Goal: Task Accomplishment & Management: Complete application form

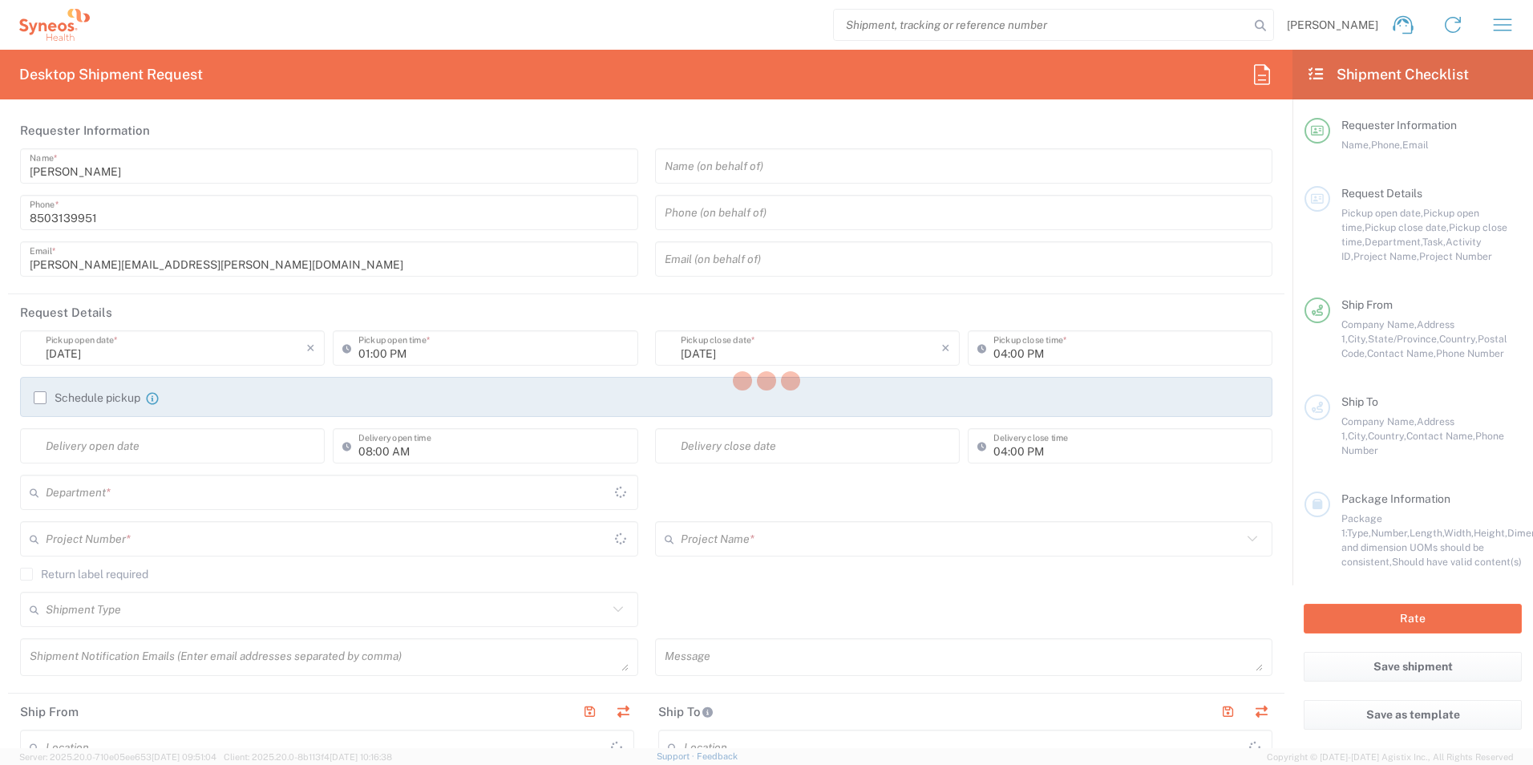
type input "3216"
type input "[US_STATE]"
type input "[GEOGRAPHIC_DATA]"
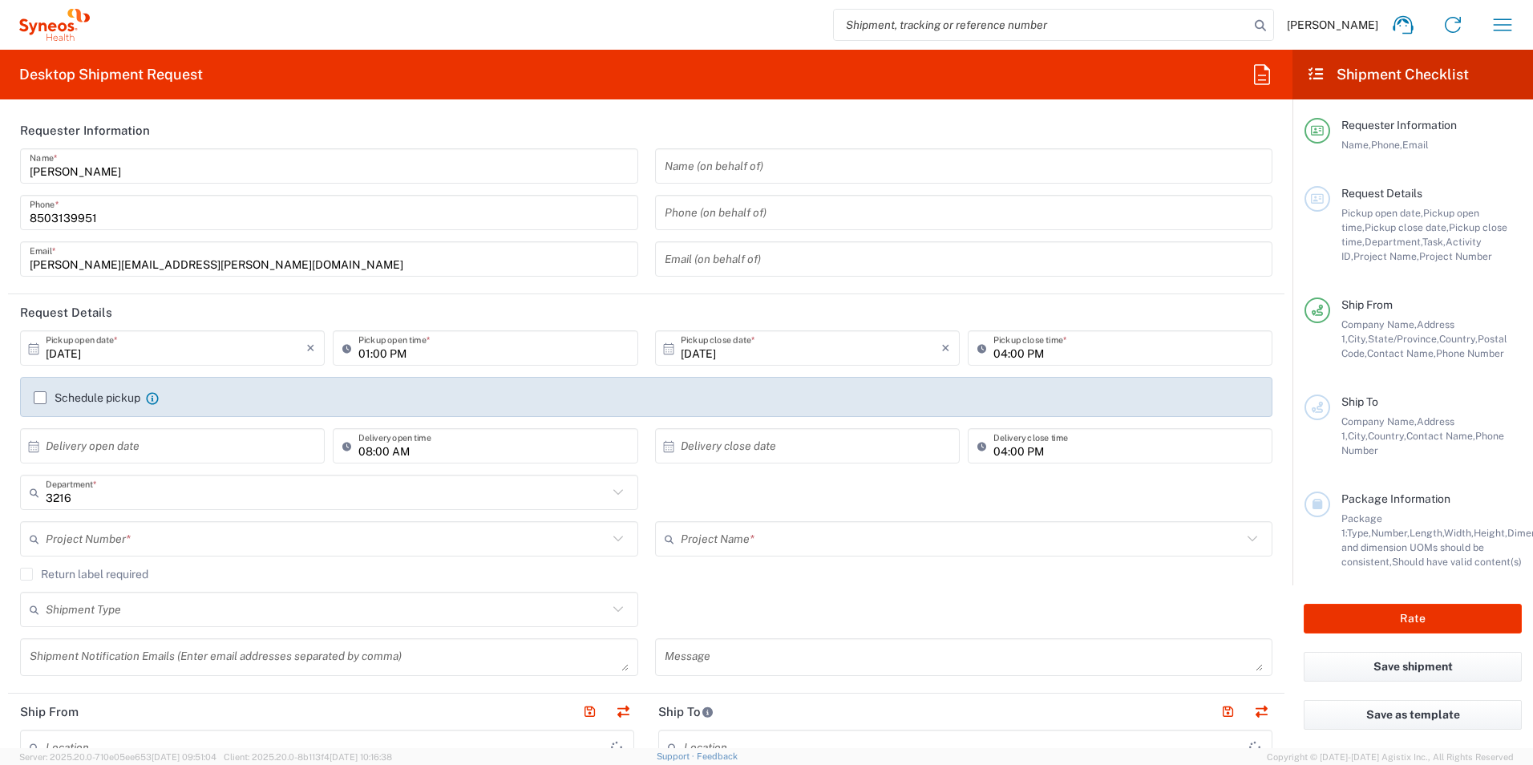
type input "[PERSON_NAME] Rsrch Grp ([GEOGRAPHIC_DATA]) In"
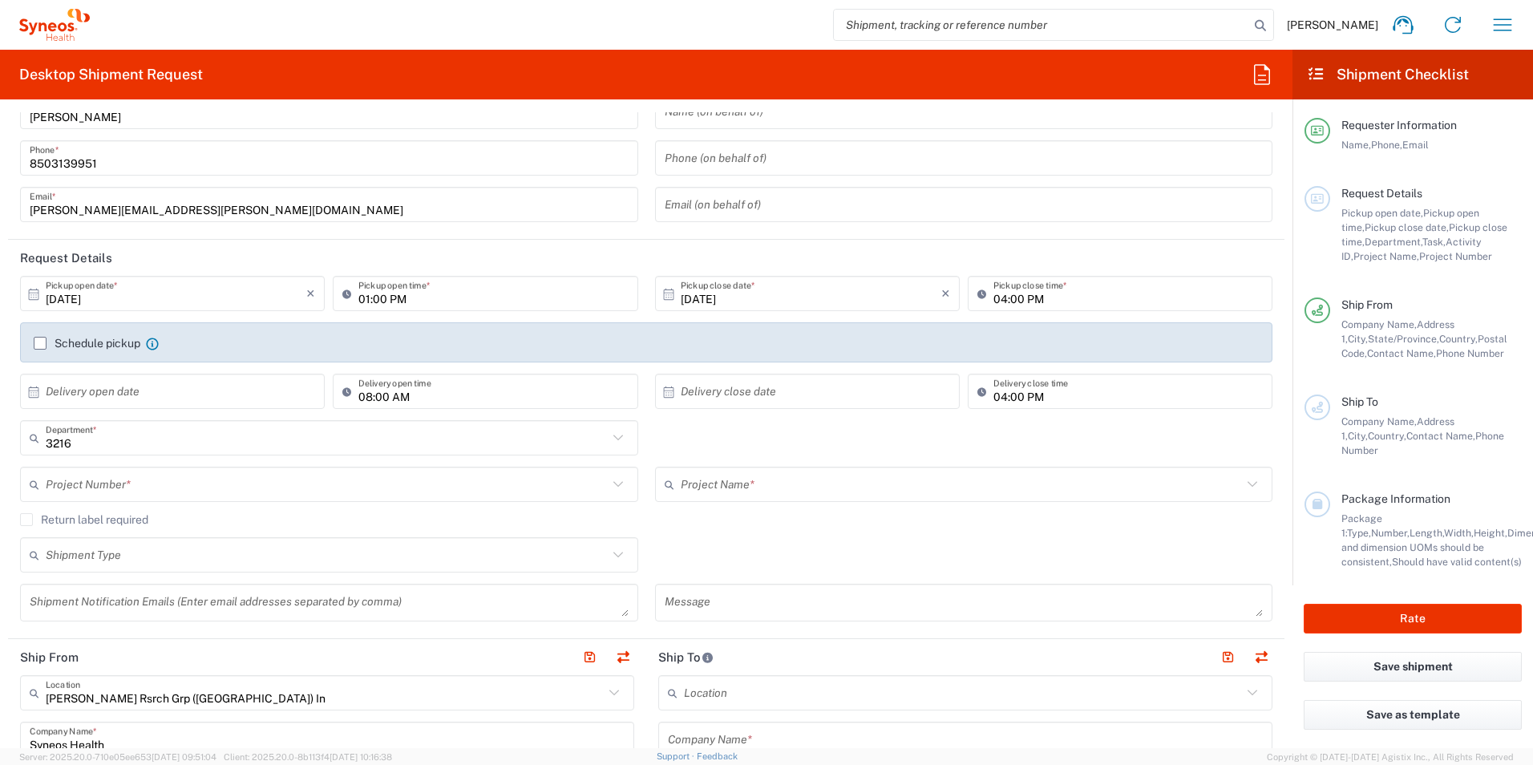
scroll to position [80, 0]
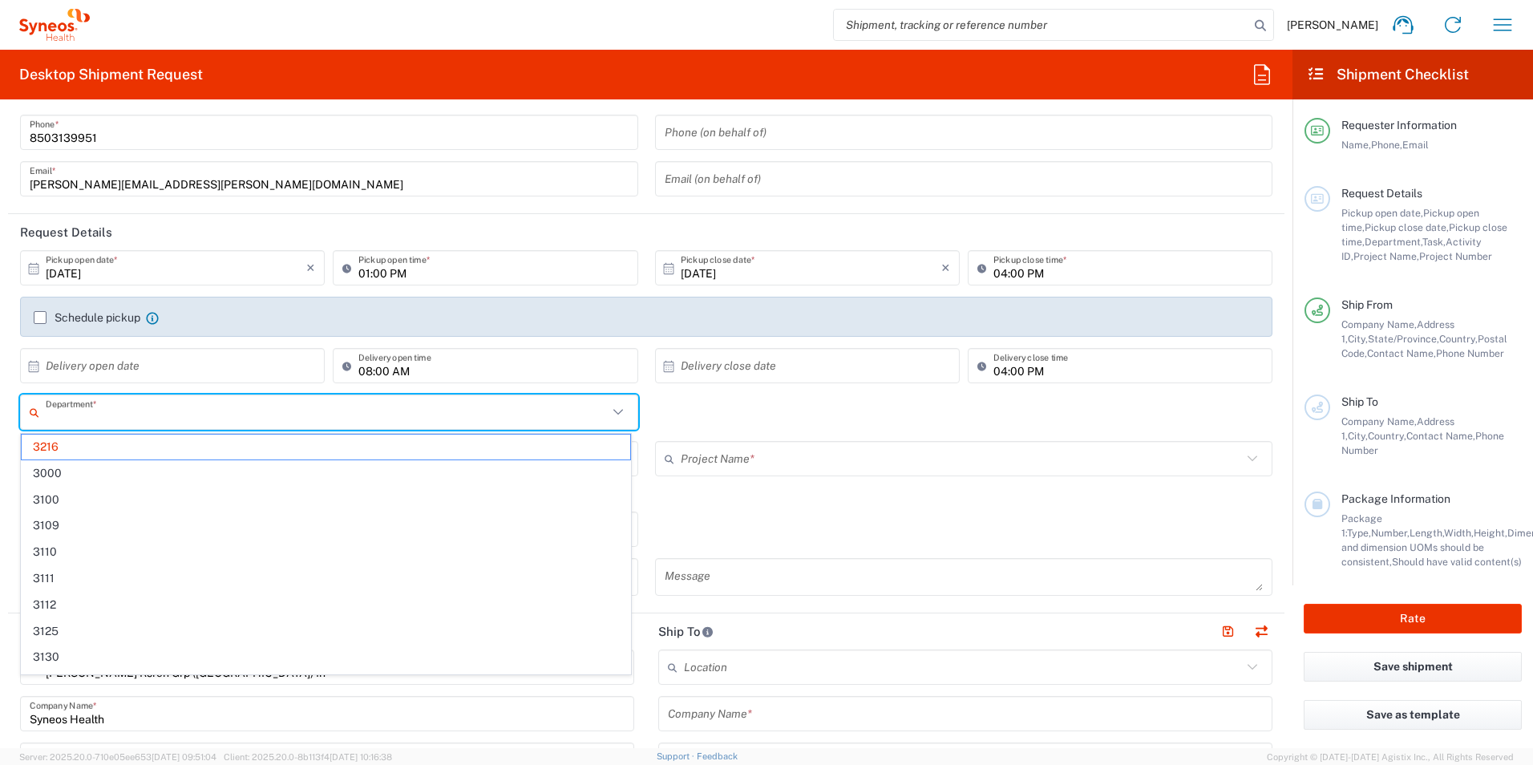
click at [214, 411] on input "text" at bounding box center [327, 413] width 562 height 28
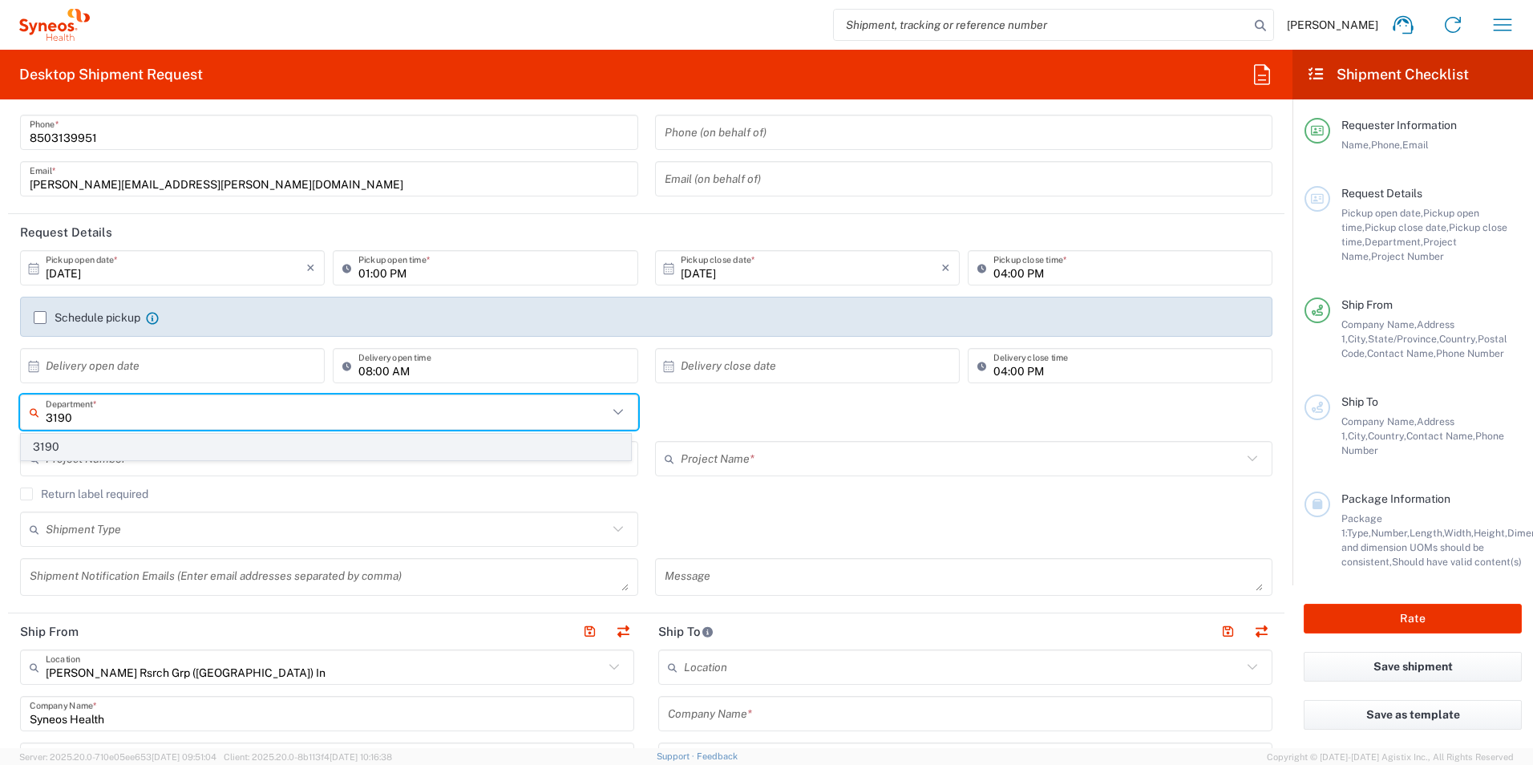
type input "3190"
click at [106, 438] on span "3190" at bounding box center [326, 447] width 609 height 25
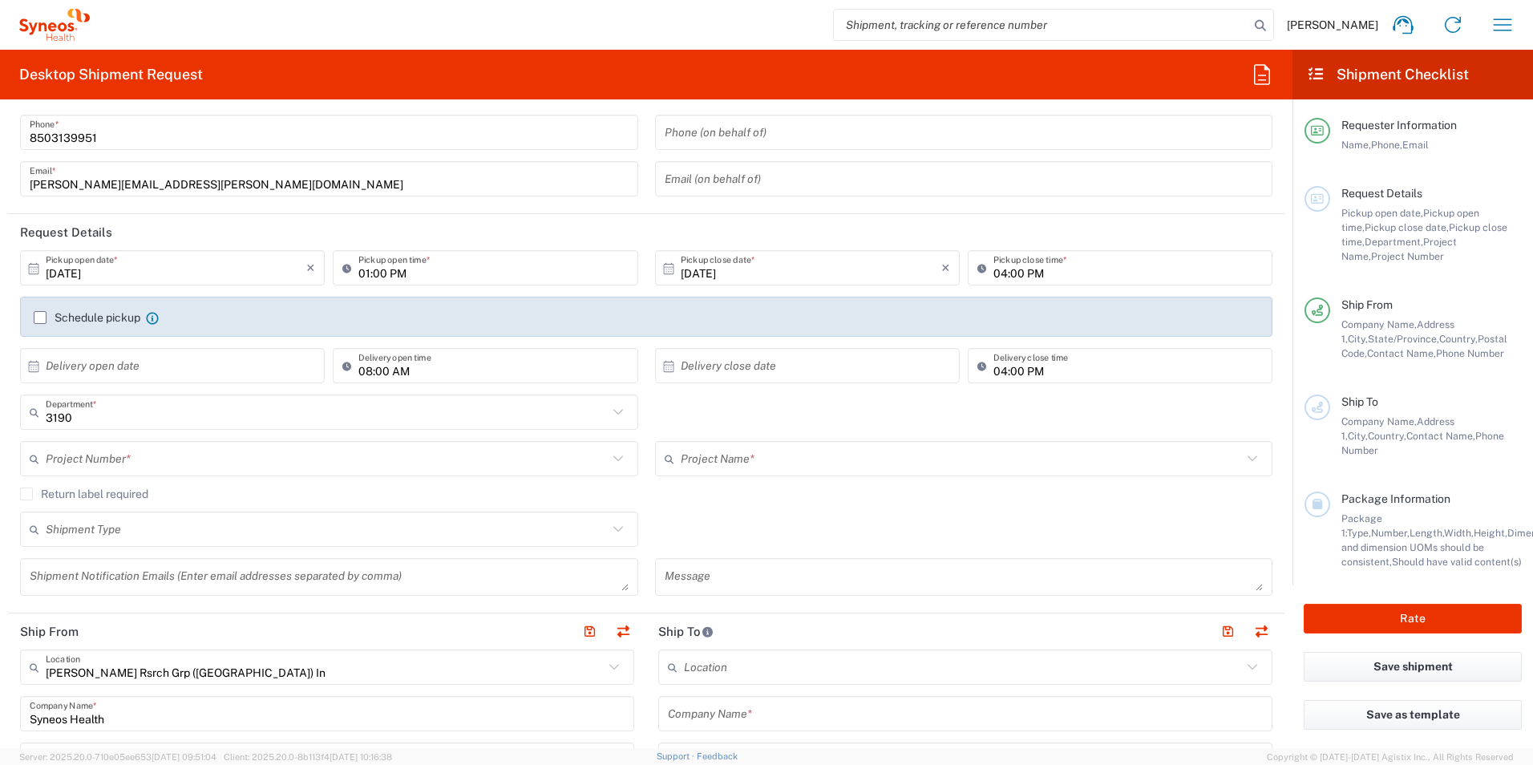
click at [130, 456] on input "text" at bounding box center [327, 459] width 562 height 28
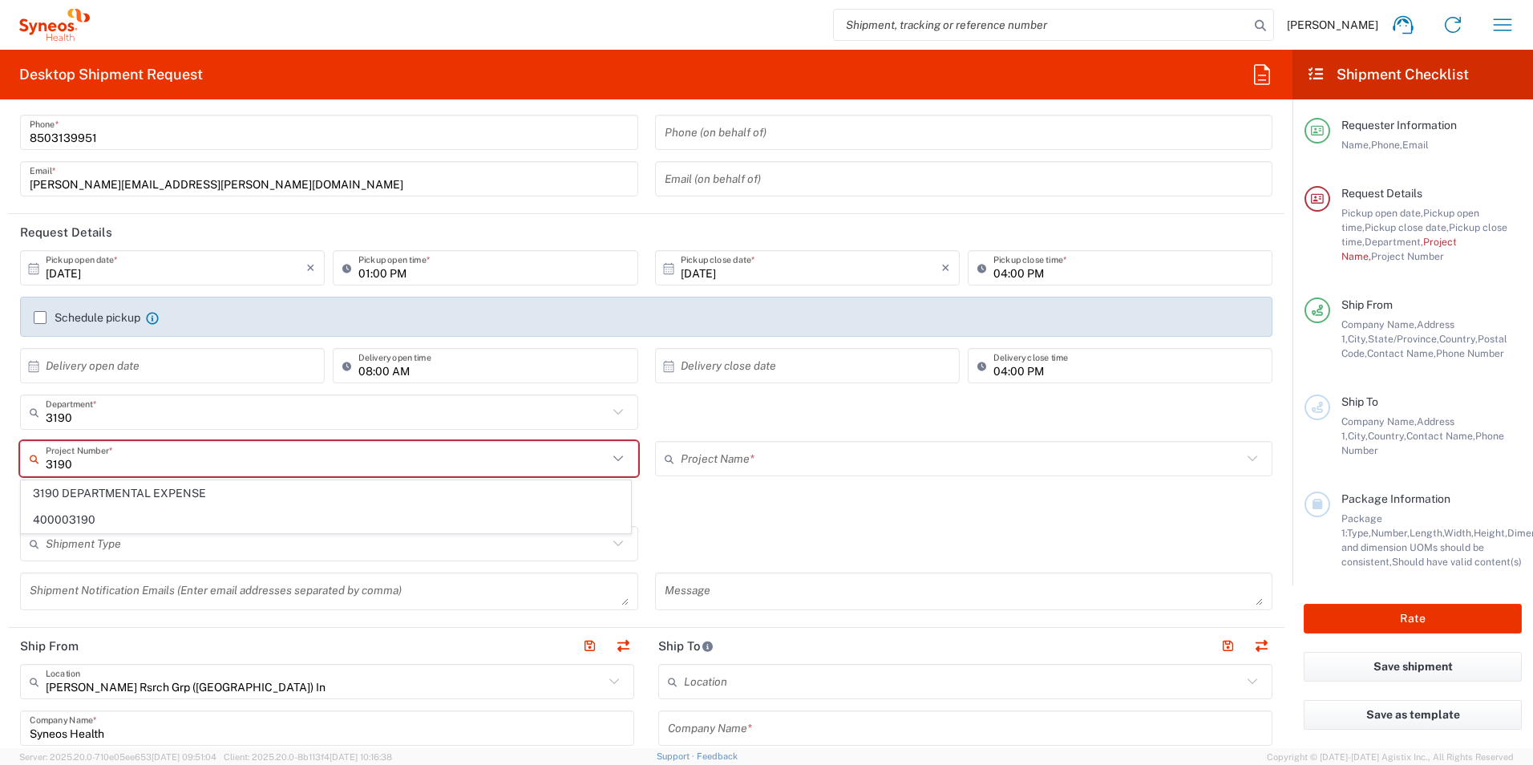
click at [132, 486] on span "3190 DEPARTMENTAL EXPENSE" at bounding box center [326, 493] width 609 height 25
type input "3190 DEPARTMENTAL EXPENSE"
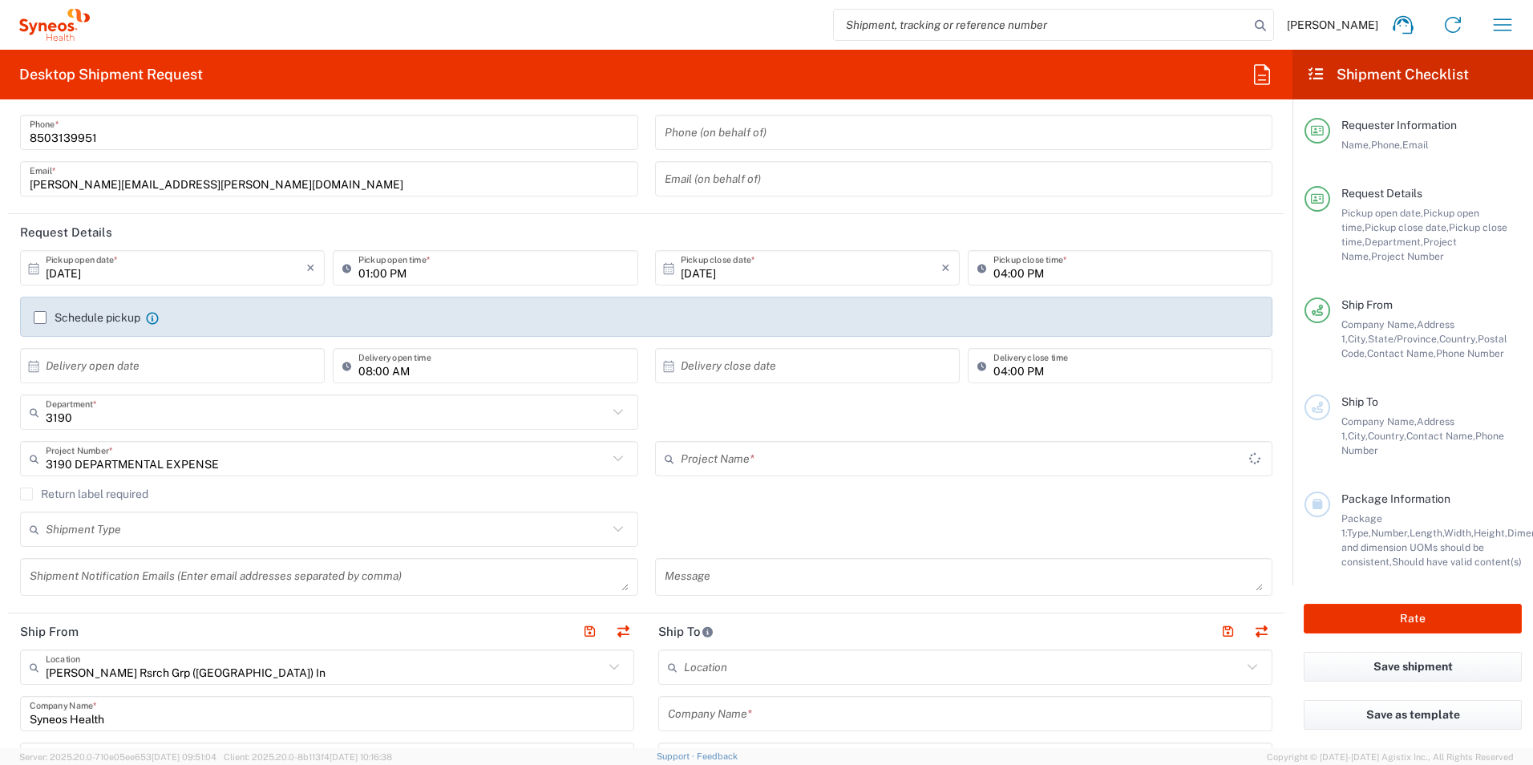
type input "3190 DEPARTMENTAL EXPENSE"
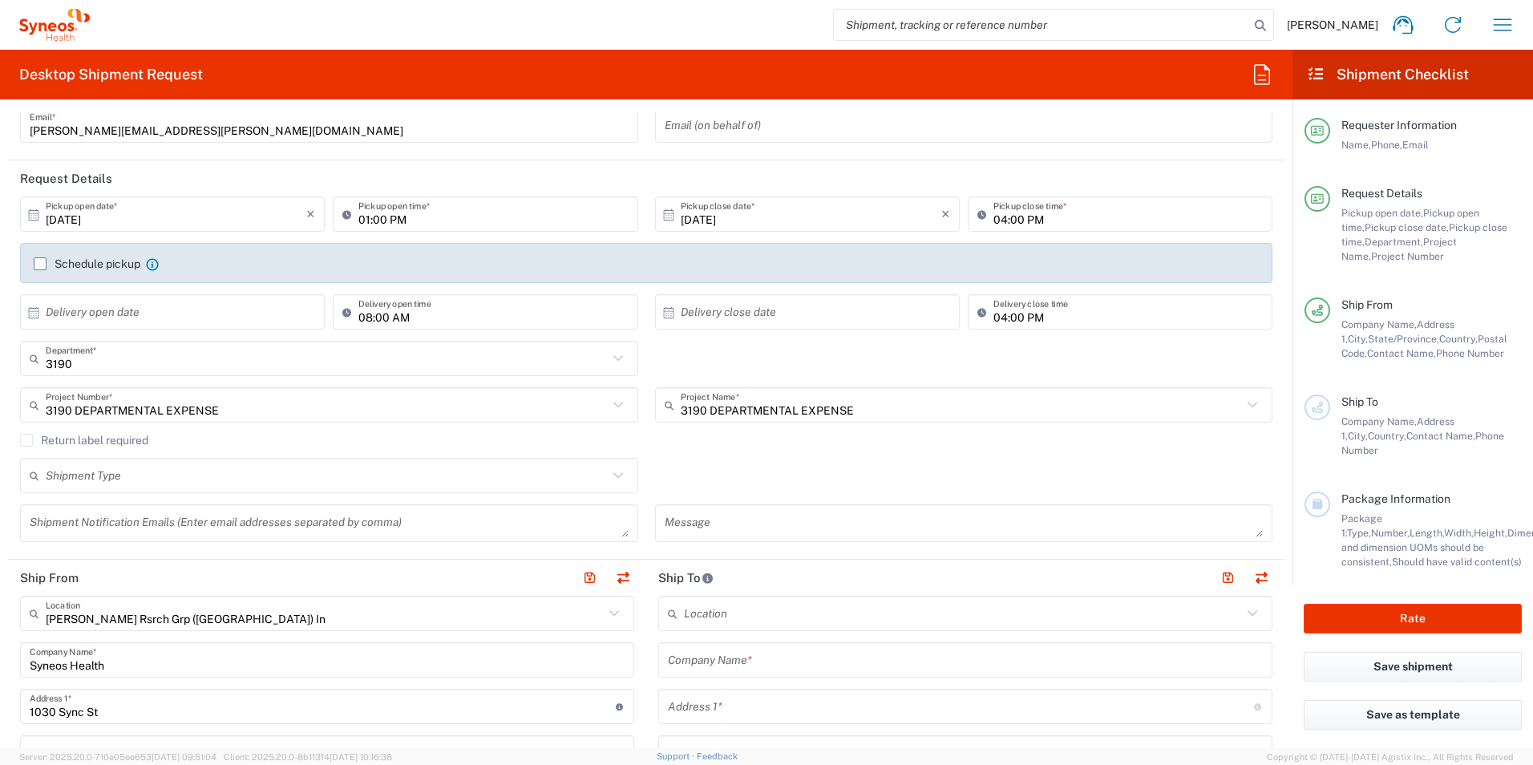
scroll to position [160, 0]
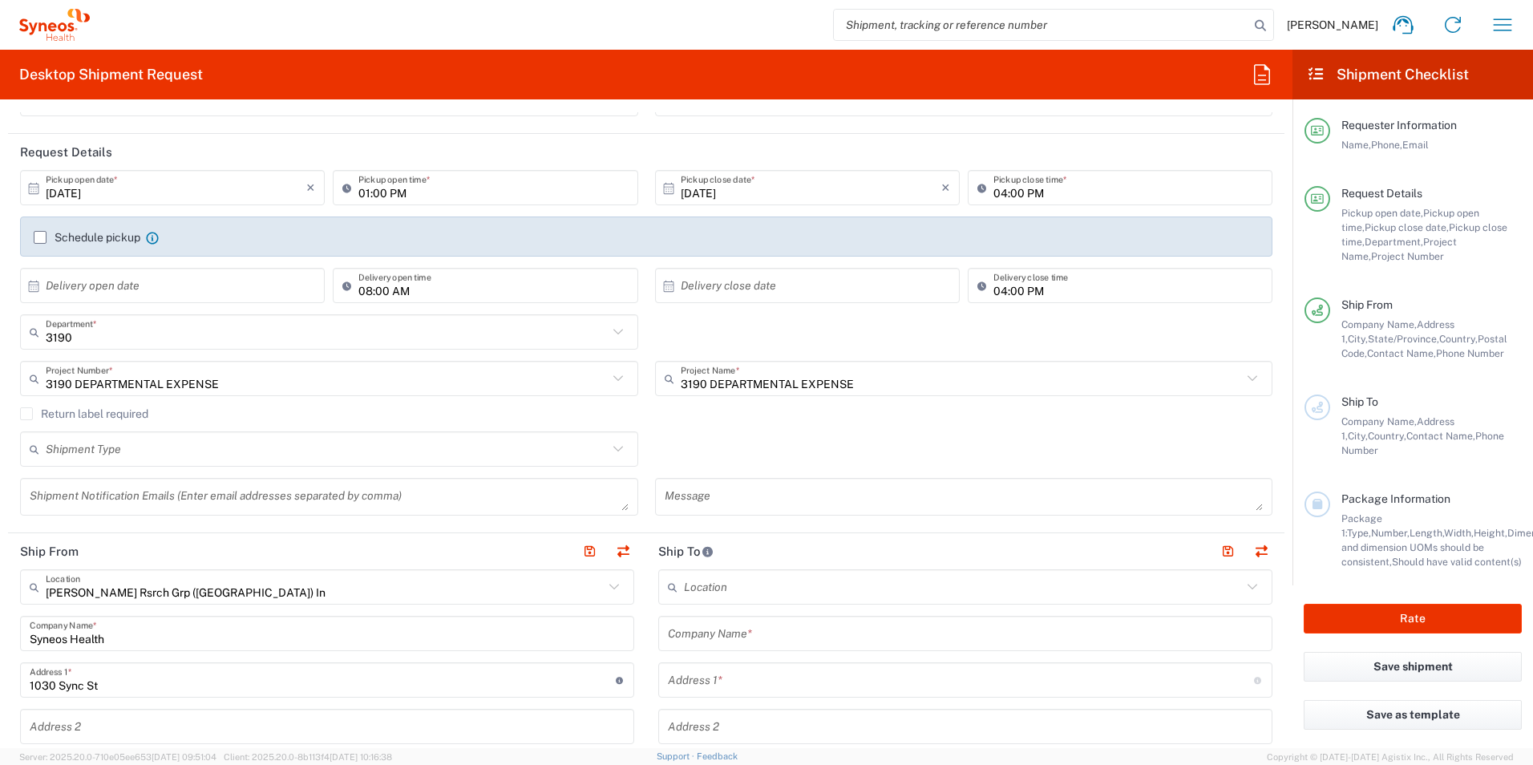
click at [727, 430] on div "Return label required" at bounding box center [646, 419] width 1252 height 24
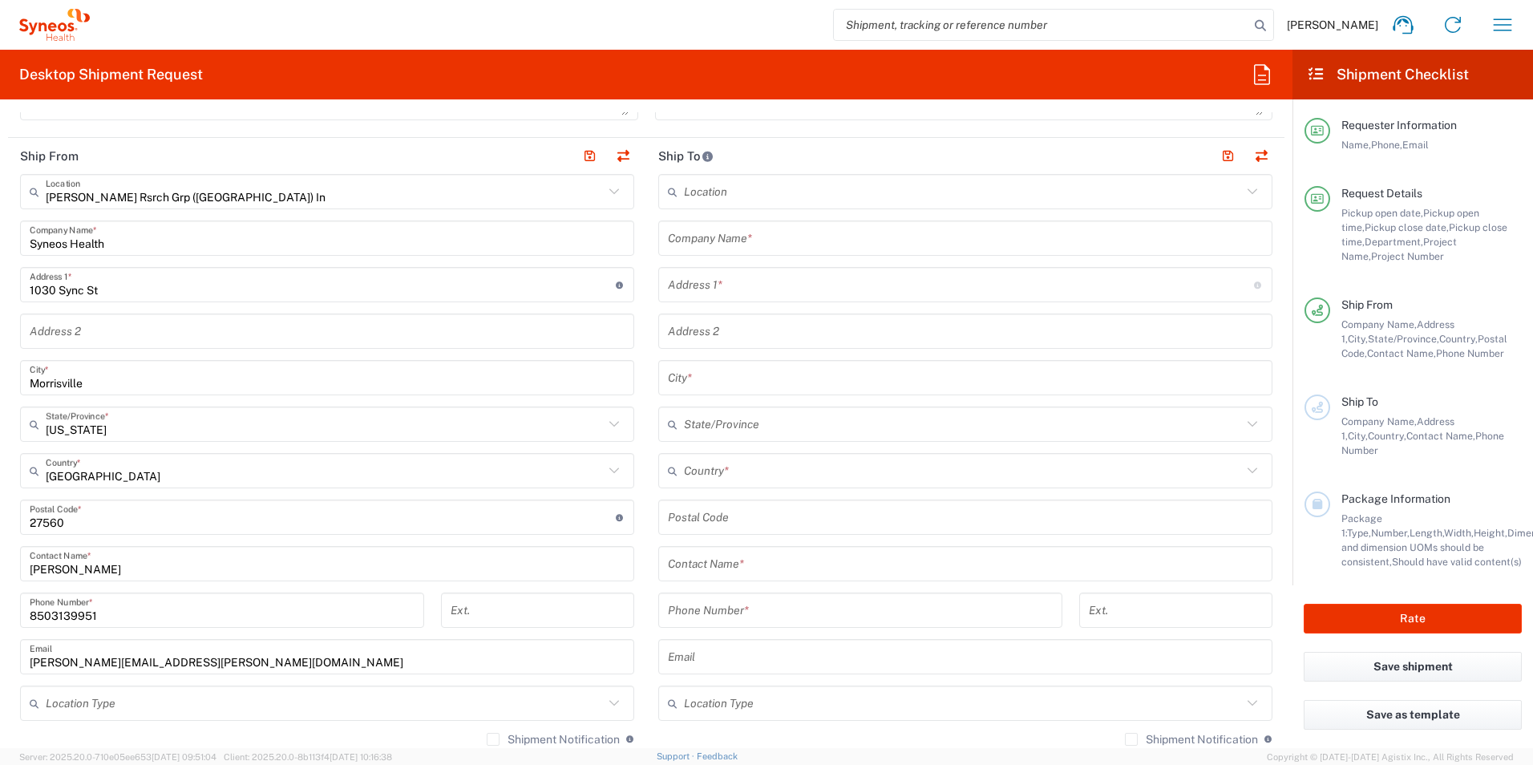
scroll to position [561, 0]
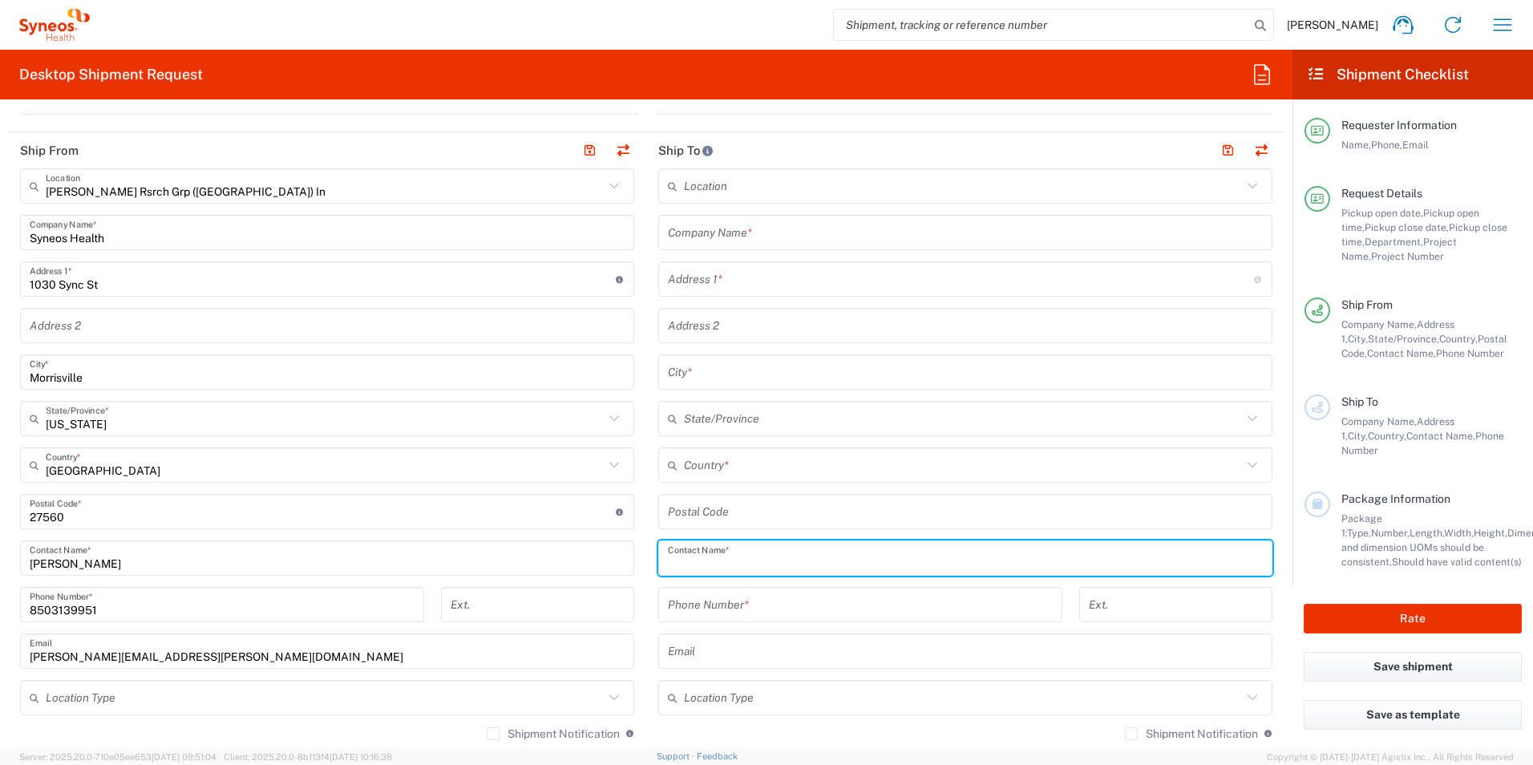
click at [771, 548] on input "text" at bounding box center [965, 558] width 595 height 28
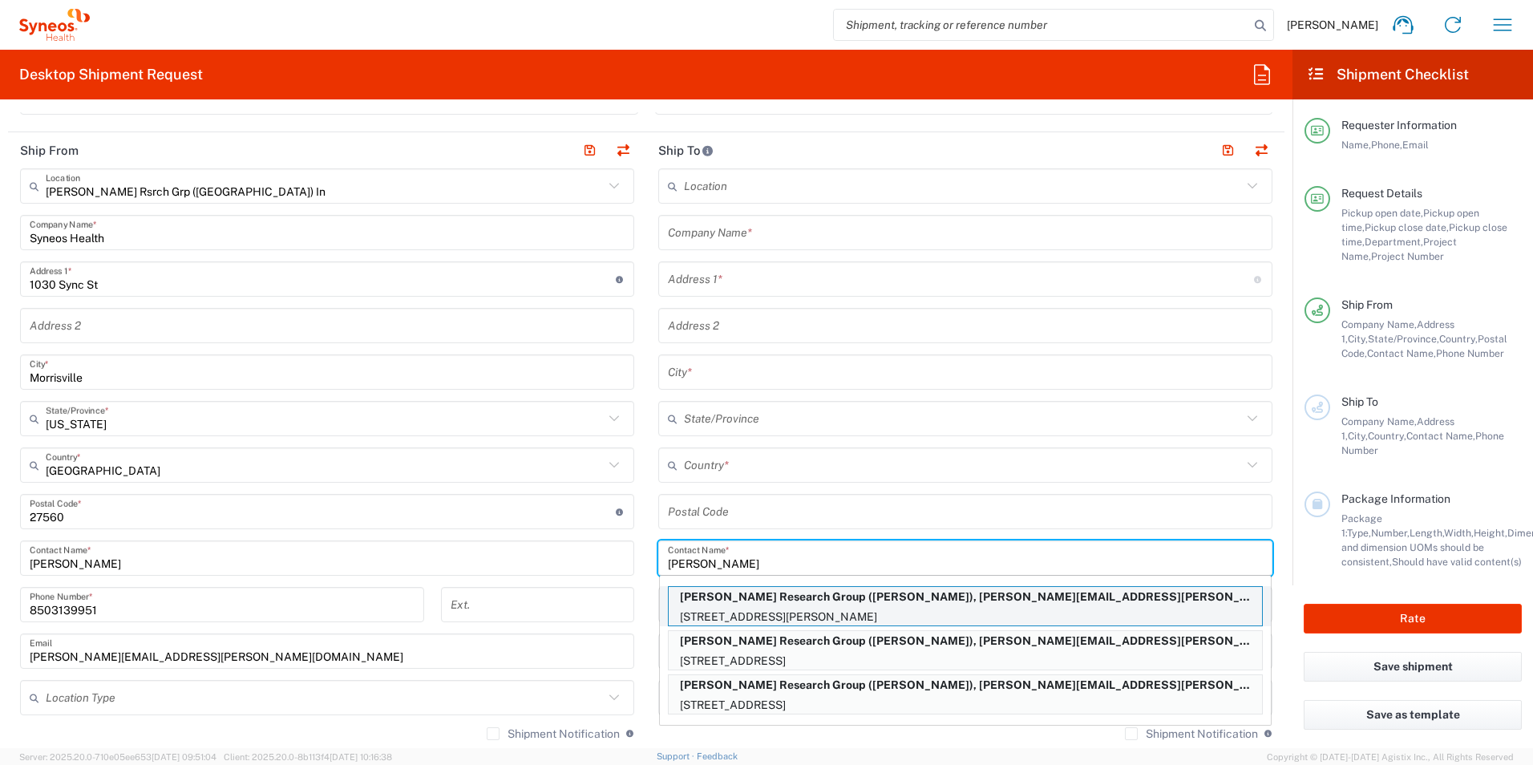
type input "[PERSON_NAME]"
click at [877, 617] on p "[STREET_ADDRESS][PERSON_NAME]" at bounding box center [965, 617] width 593 height 20
type input "[PERSON_NAME] Research Group"
type input "[STREET_ADDRESS][PERSON_NAME]"
type input "[GEOGRAPHIC_DATA]"
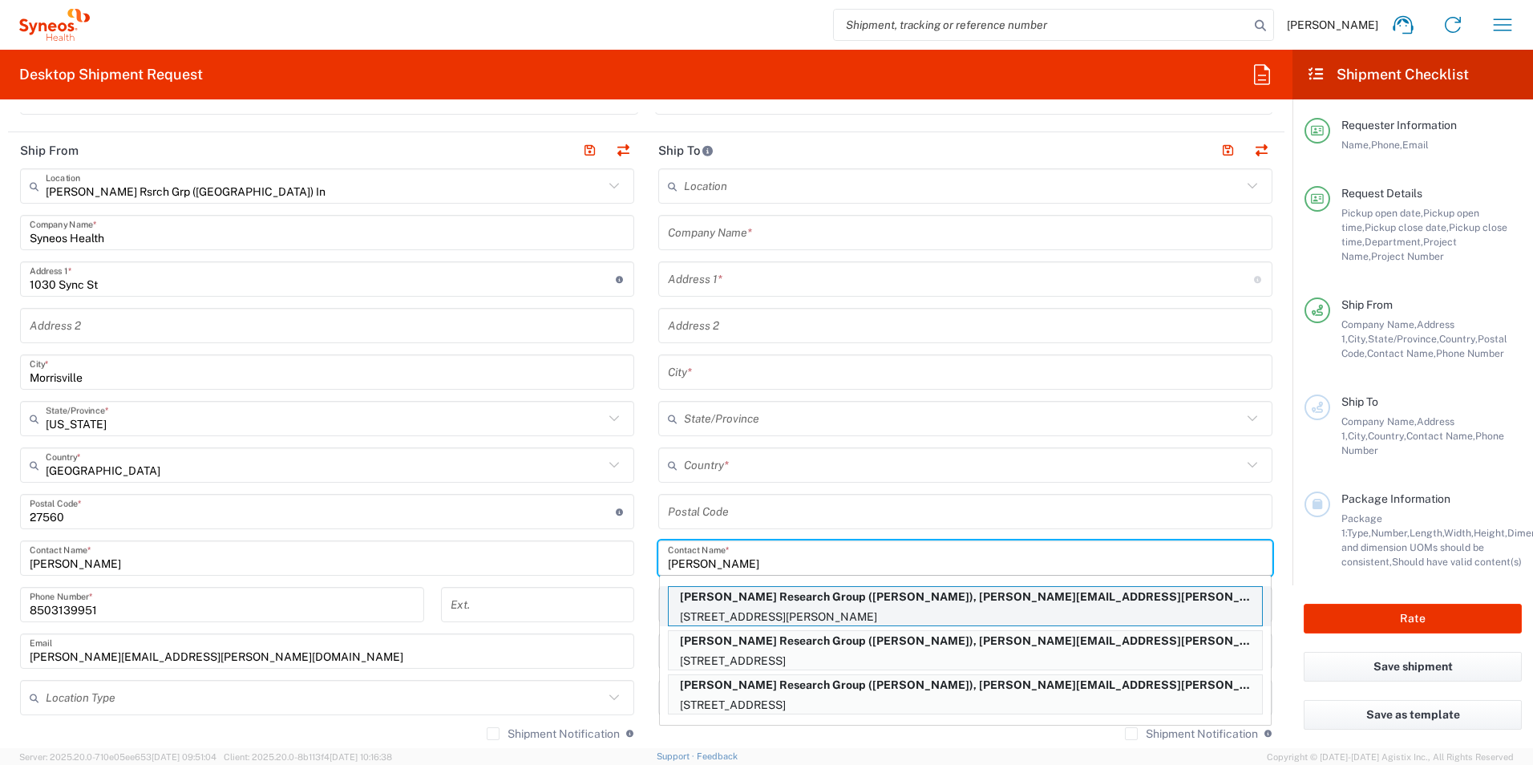
type input "[GEOGRAPHIC_DATA]"
type input "M4G 0A5"
type input "[PERSON_NAME]"
type input "[PHONE_NUMBER]"
type input "[PERSON_NAME][EMAIL_ADDRESS][PERSON_NAME][DOMAIN_NAME]"
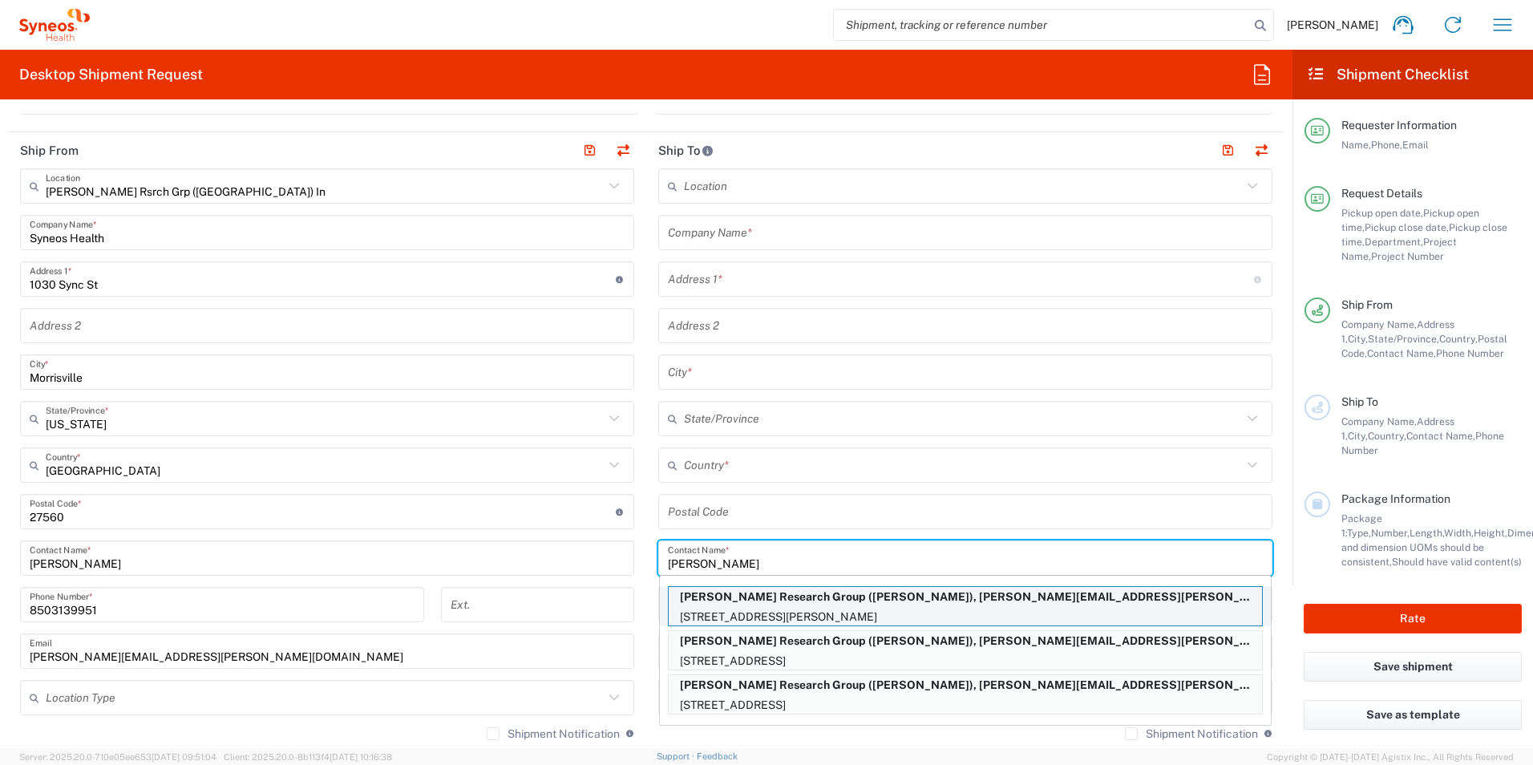
type input "Sender/Shipper"
type input "Delivery Duty Paid"
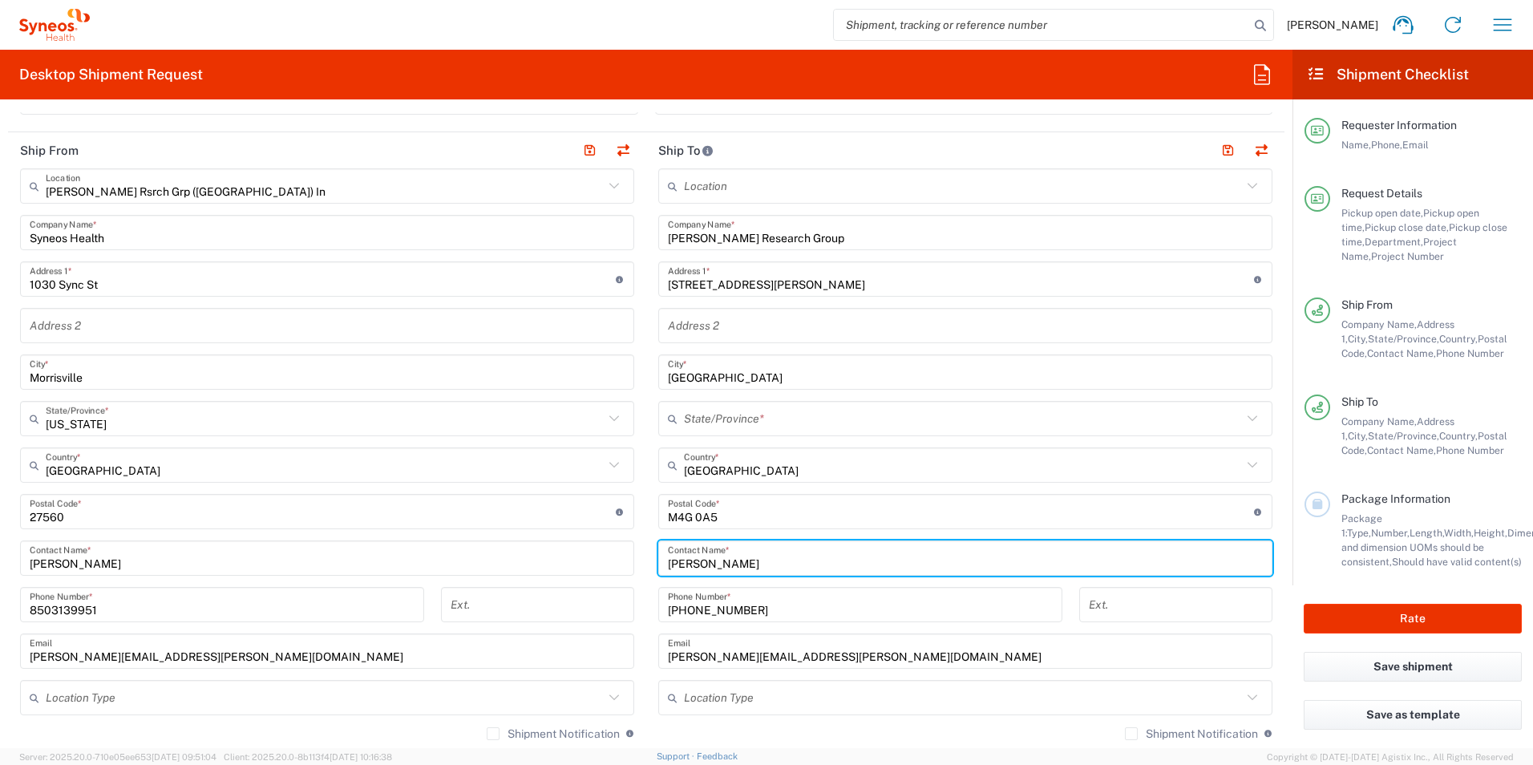
type input "[GEOGRAPHIC_DATA]"
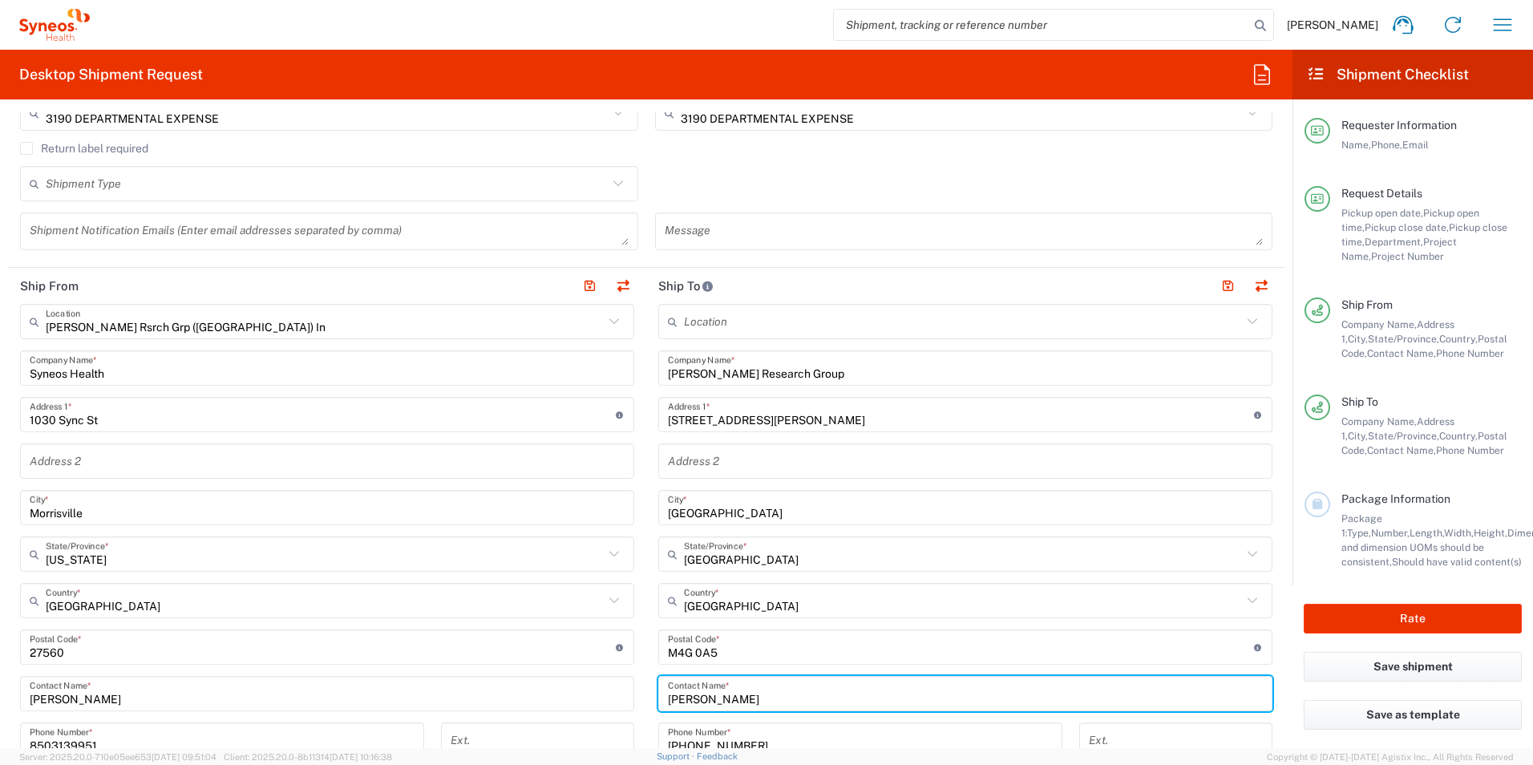
scroll to position [401, 0]
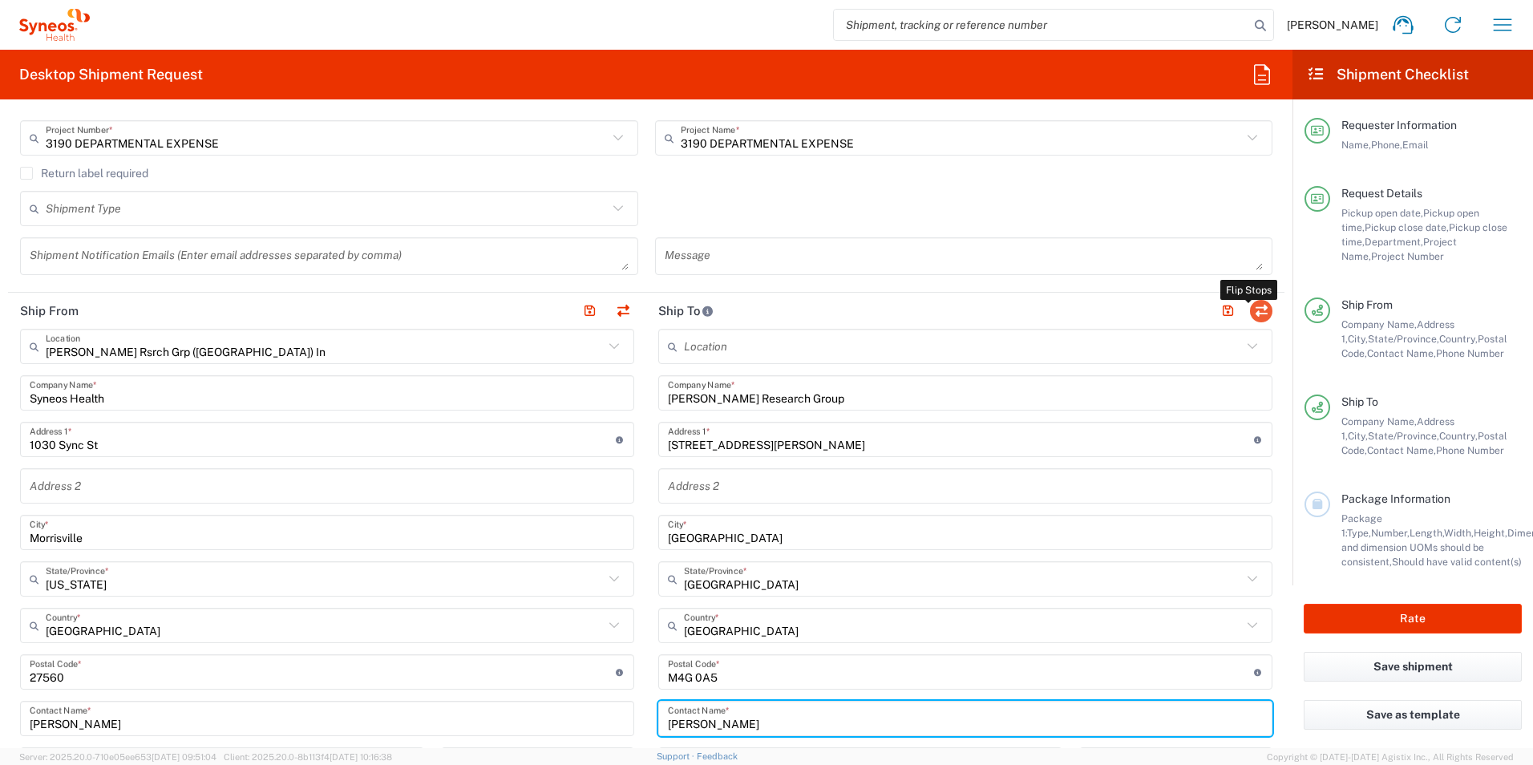
click at [1250, 314] on button "button" at bounding box center [1261, 311] width 22 height 22
type input "[PERSON_NAME] Research Group"
type input "[STREET_ADDRESS][PERSON_NAME]"
type input "[GEOGRAPHIC_DATA]"
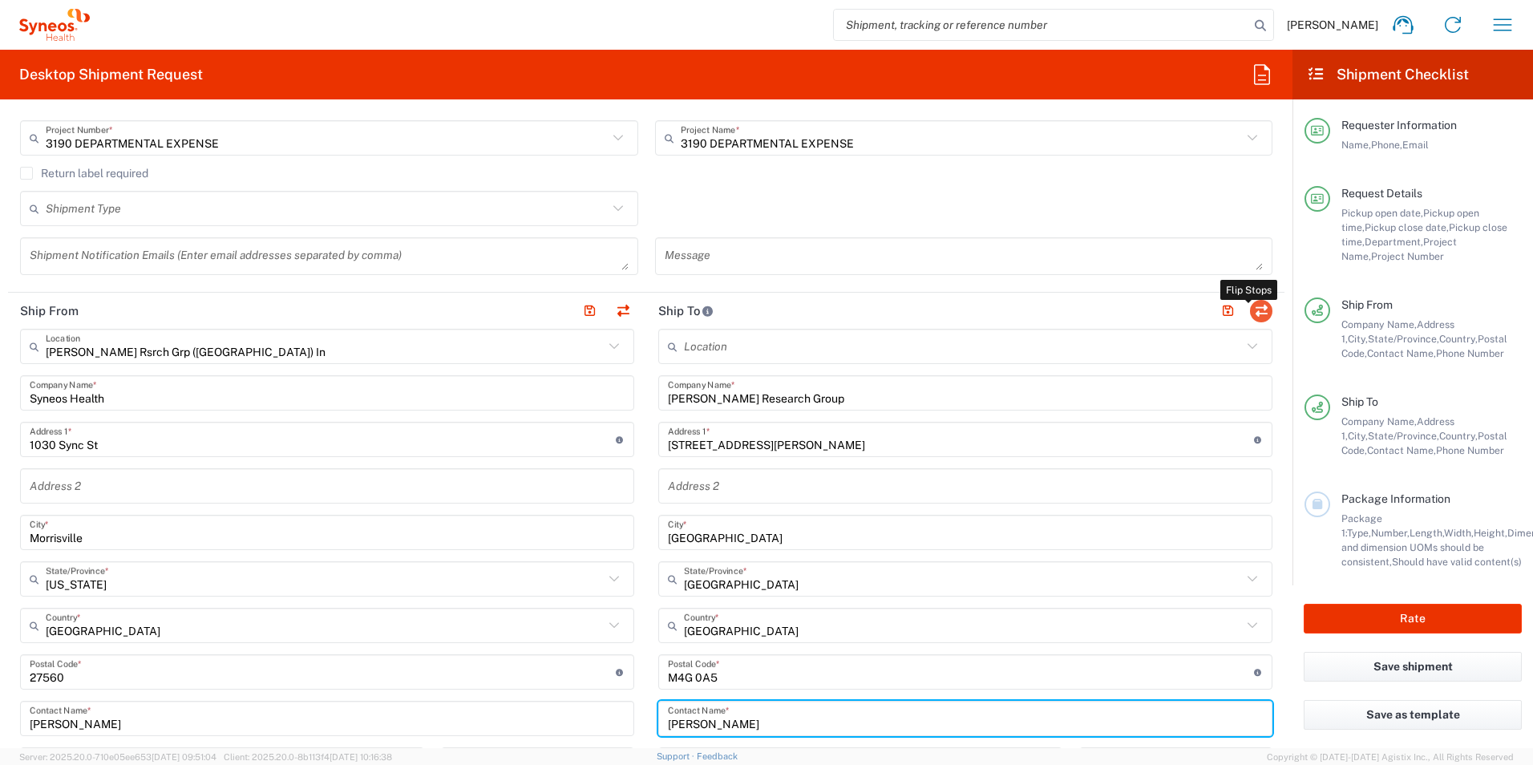
type input "M4G 0A5"
type input "[PERSON_NAME]"
type input "[PHONE_NUMBER]"
type input "[PERSON_NAME][EMAIL_ADDRESS][PERSON_NAME][DOMAIN_NAME]"
type input "[PERSON_NAME] Rsrch Grp ([GEOGRAPHIC_DATA]) In"
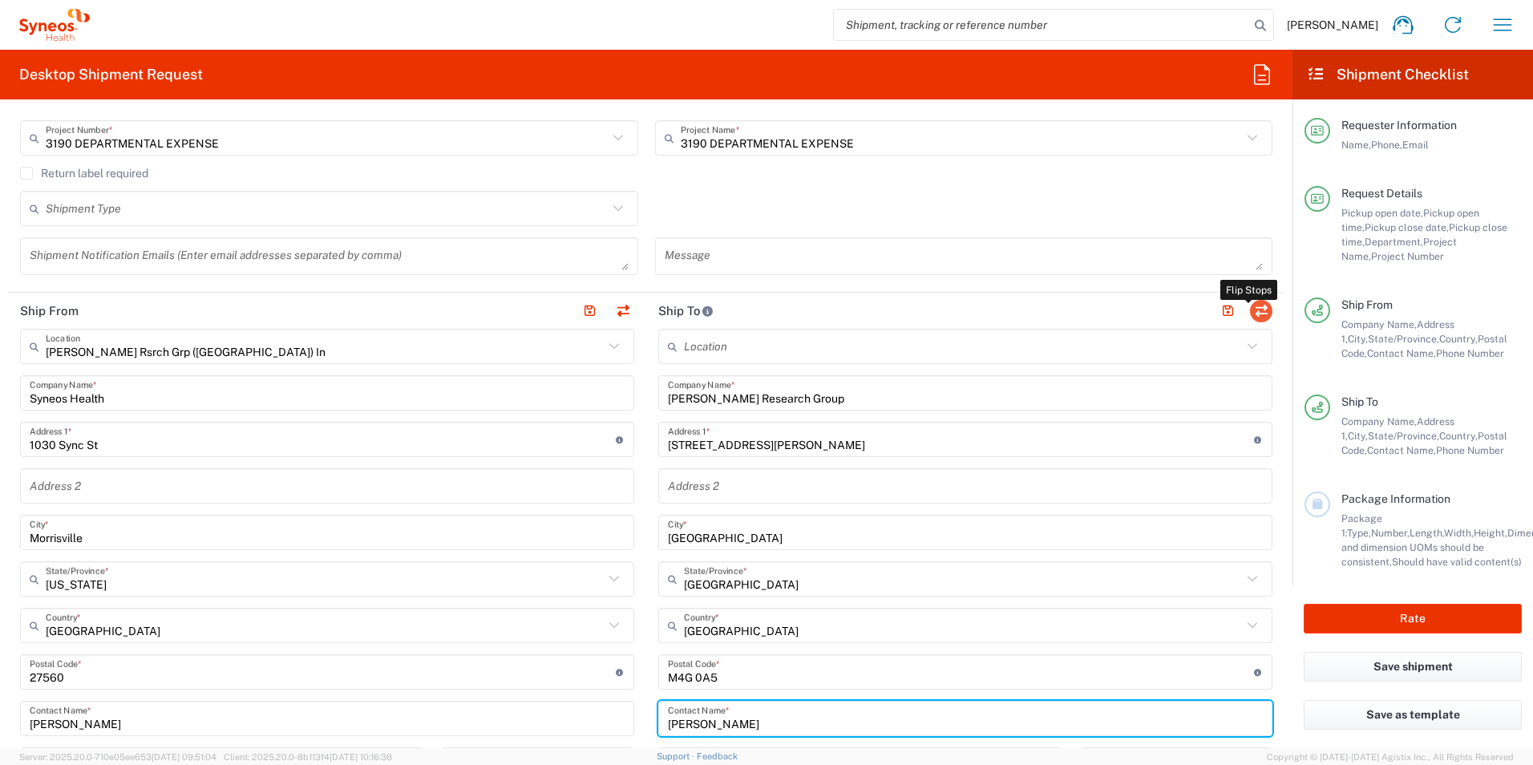
type input "Syneos Health"
type input "1030 Sync St"
type input "Morrisville"
type input "[GEOGRAPHIC_DATA]"
type input "27560"
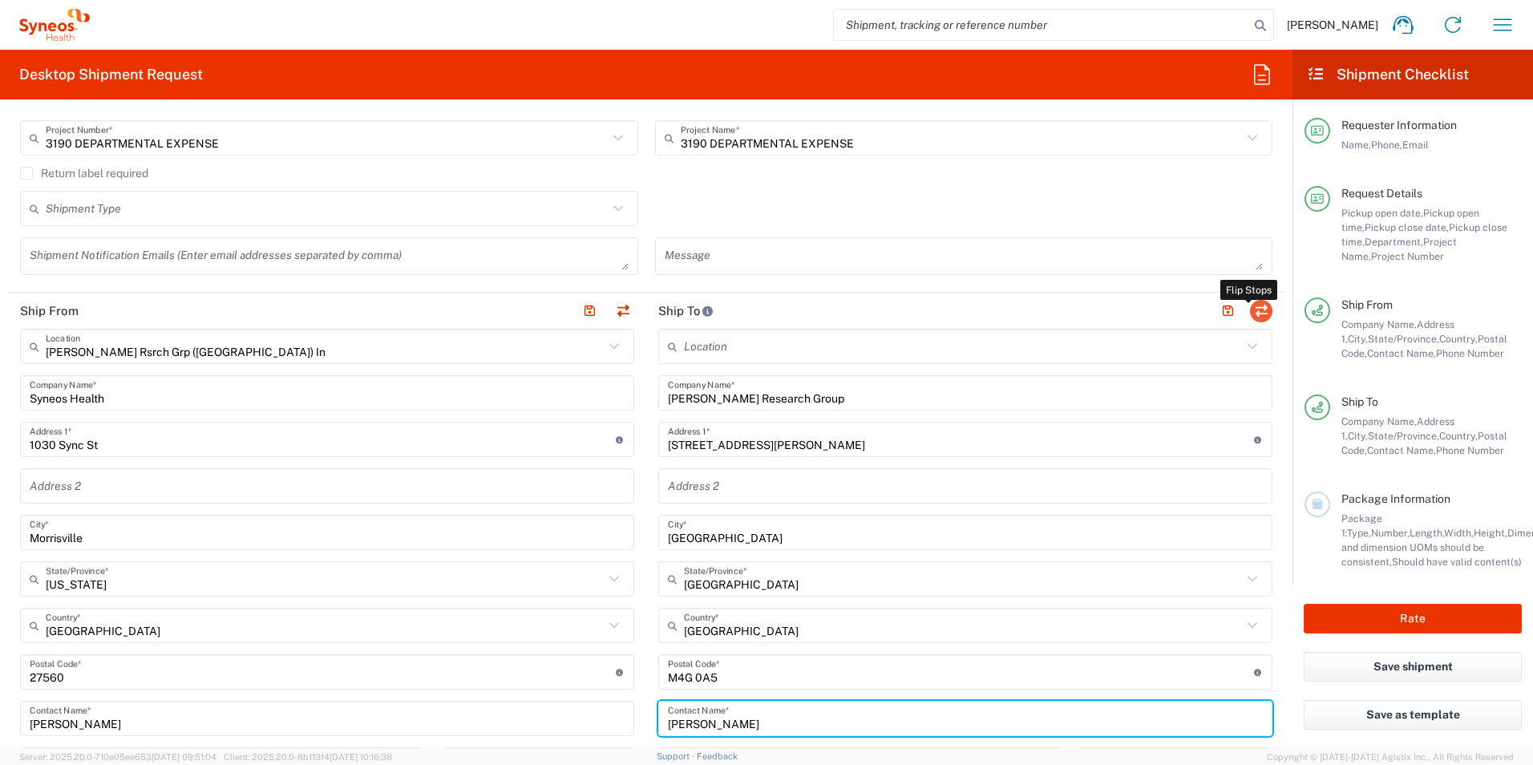
type input "[PERSON_NAME]"
type input "8503139951"
type input "[PERSON_NAME][EMAIL_ADDRESS][PERSON_NAME][DOMAIN_NAME]"
type input "Sender/Shipper"
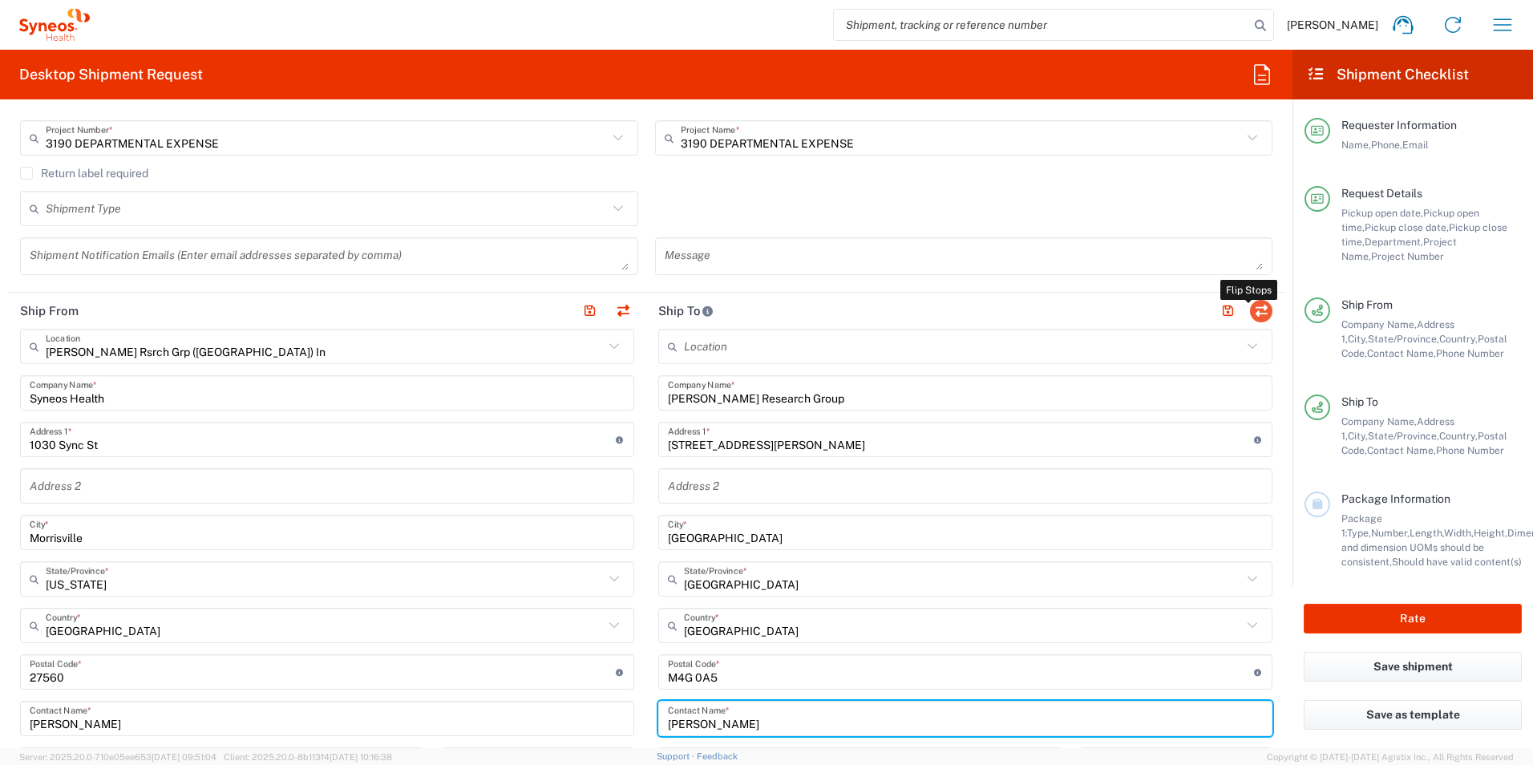
type input "Delivery Duty Paid"
type input "EORI"
type input "TIN"
type input "352643847"
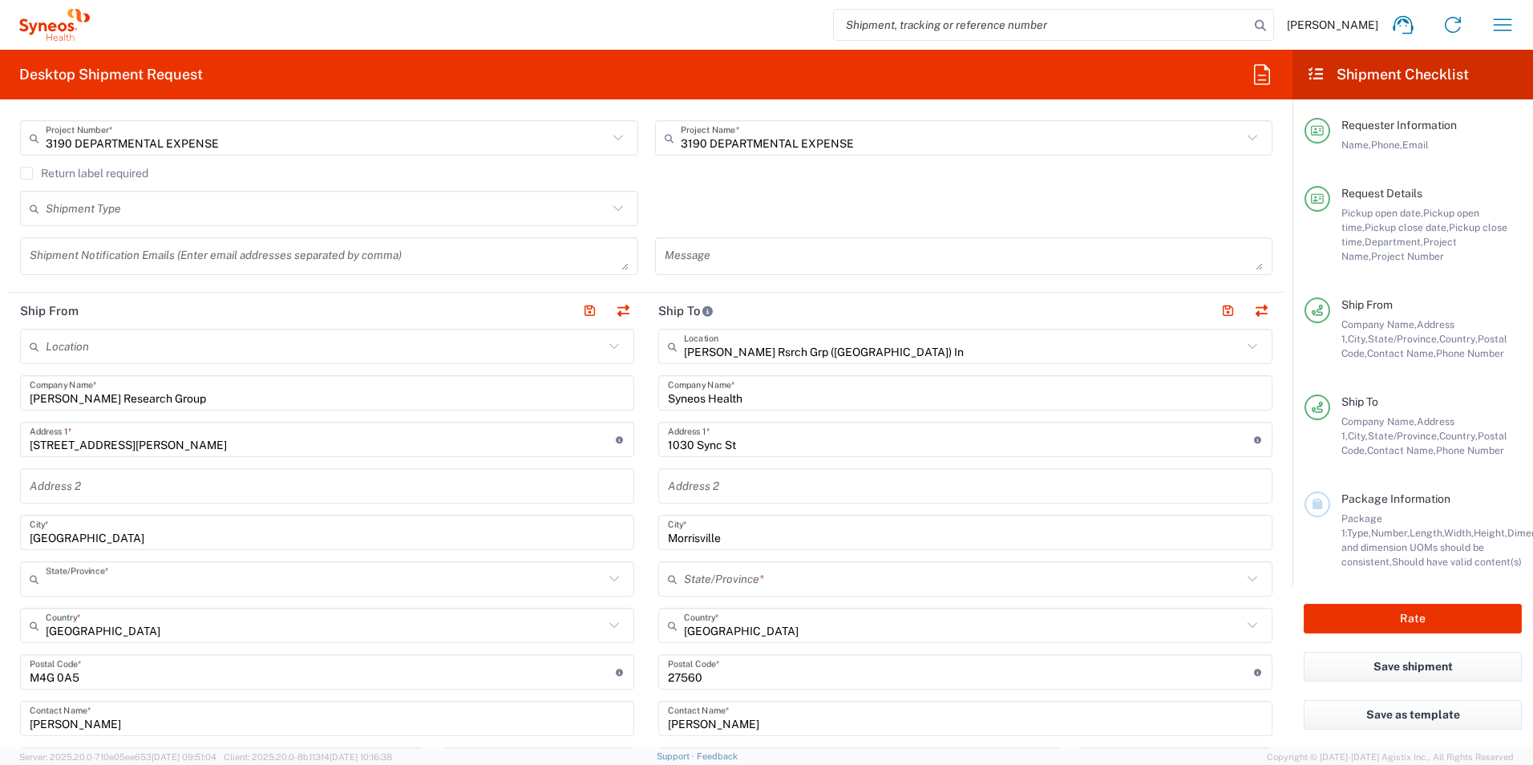
type input "[GEOGRAPHIC_DATA]"
type input "[US_STATE]"
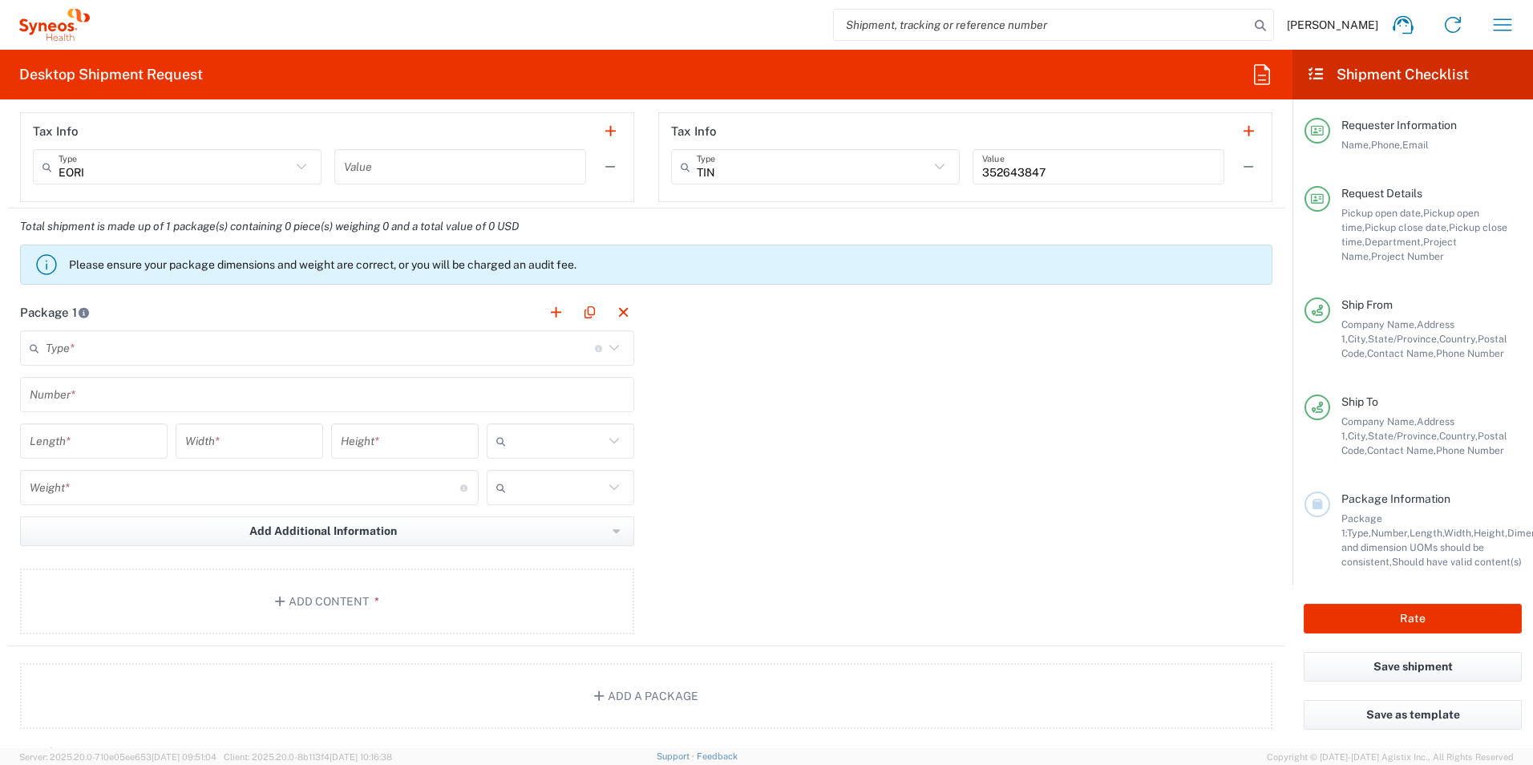
scroll to position [1283, 0]
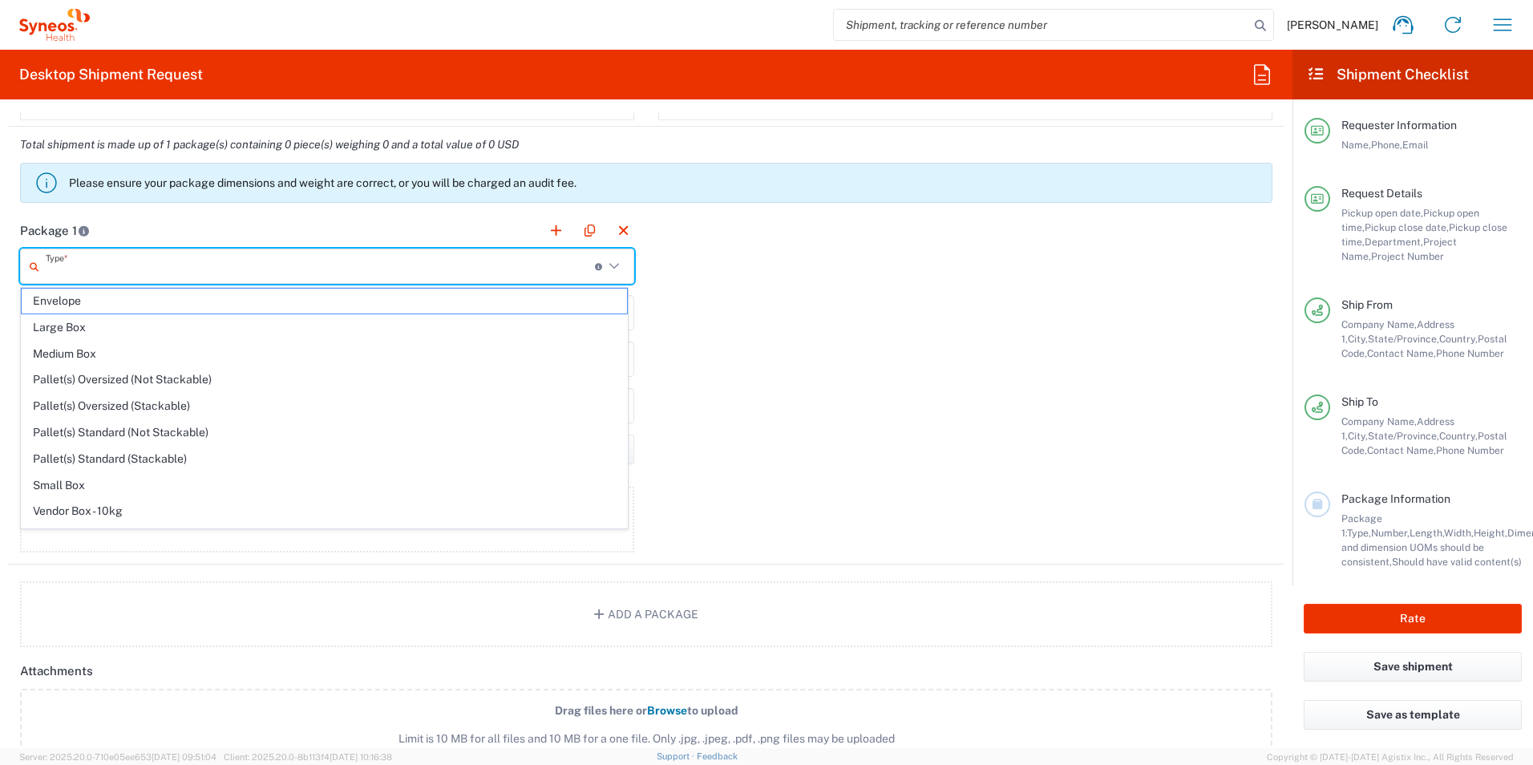
click at [107, 269] on input "text" at bounding box center [320, 267] width 549 height 28
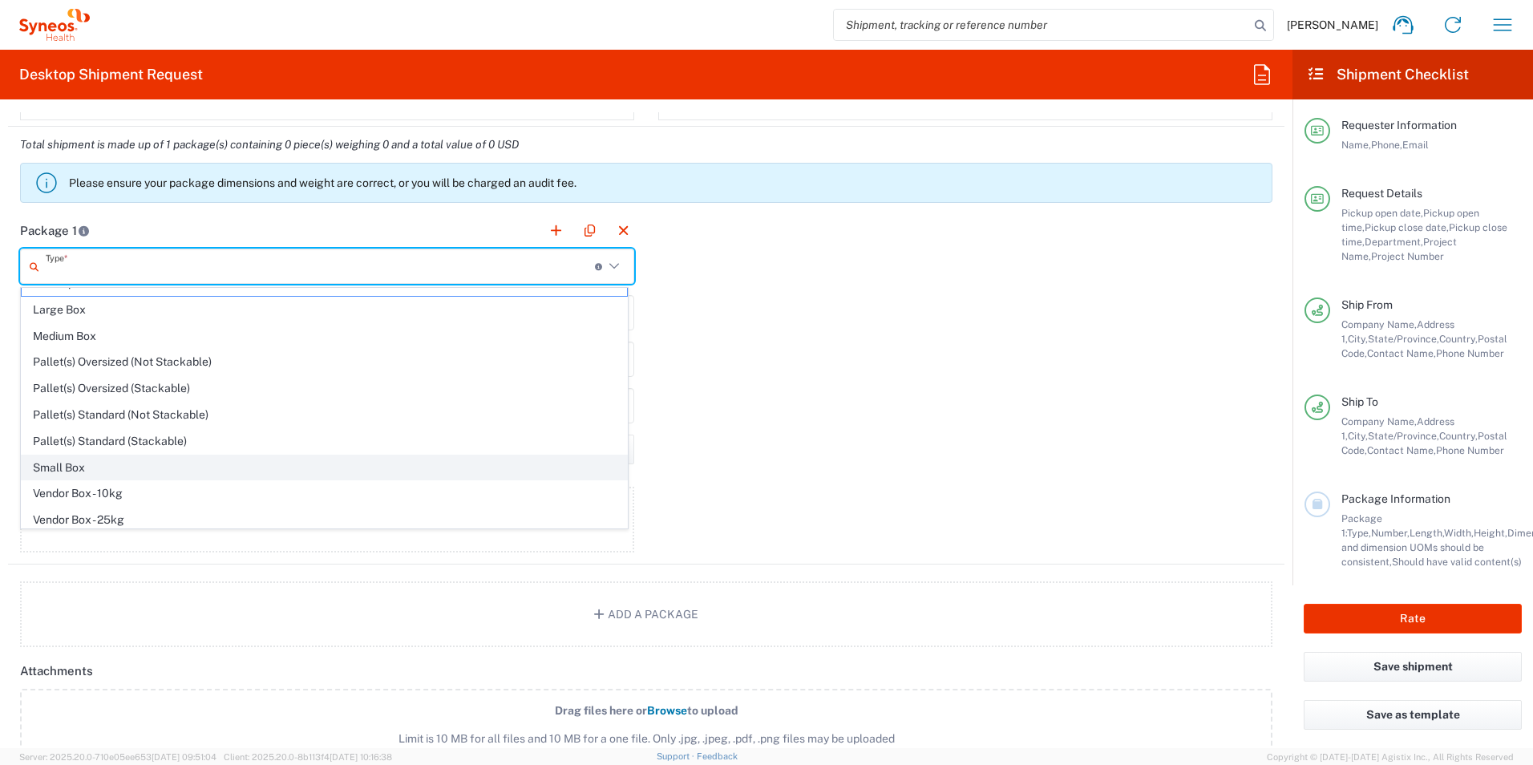
scroll to position [49, 0]
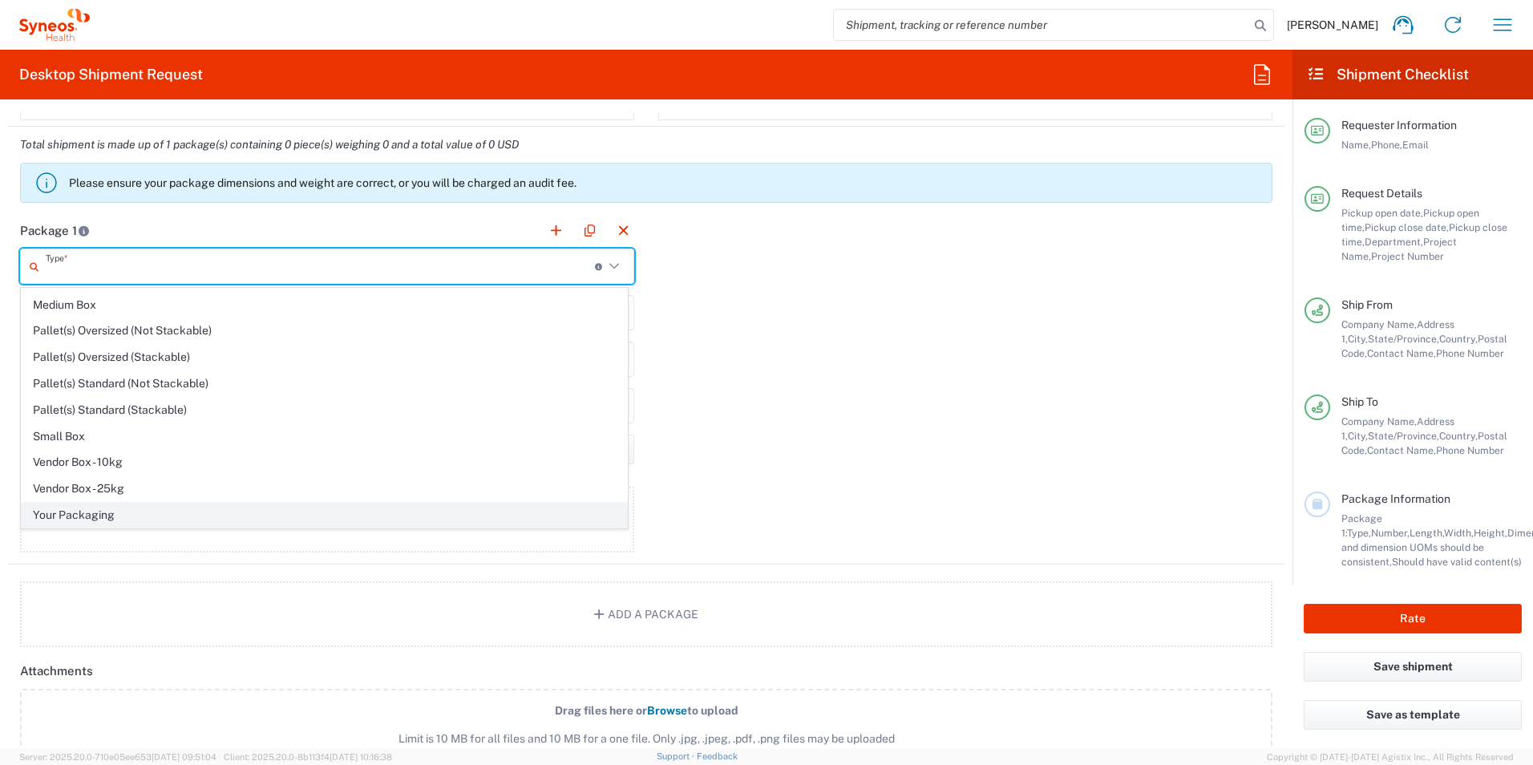
click at [91, 514] on span "Your Packaging" at bounding box center [324, 515] width 605 height 25
type input "Your Packaging"
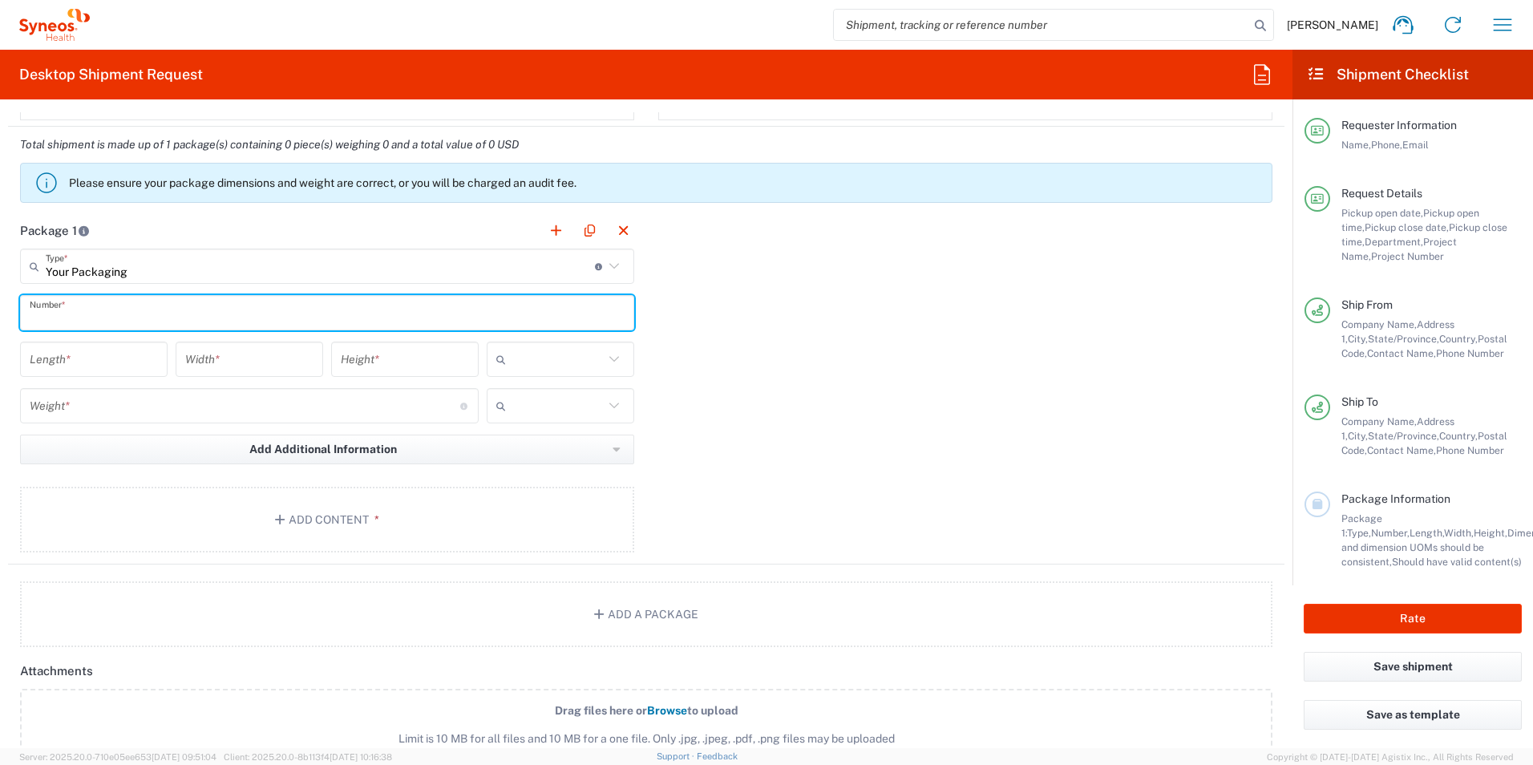
click at [145, 299] on input "text" at bounding box center [327, 313] width 595 height 28
type input "1"
click at [131, 344] on div "Length *" at bounding box center [94, 359] width 148 height 35
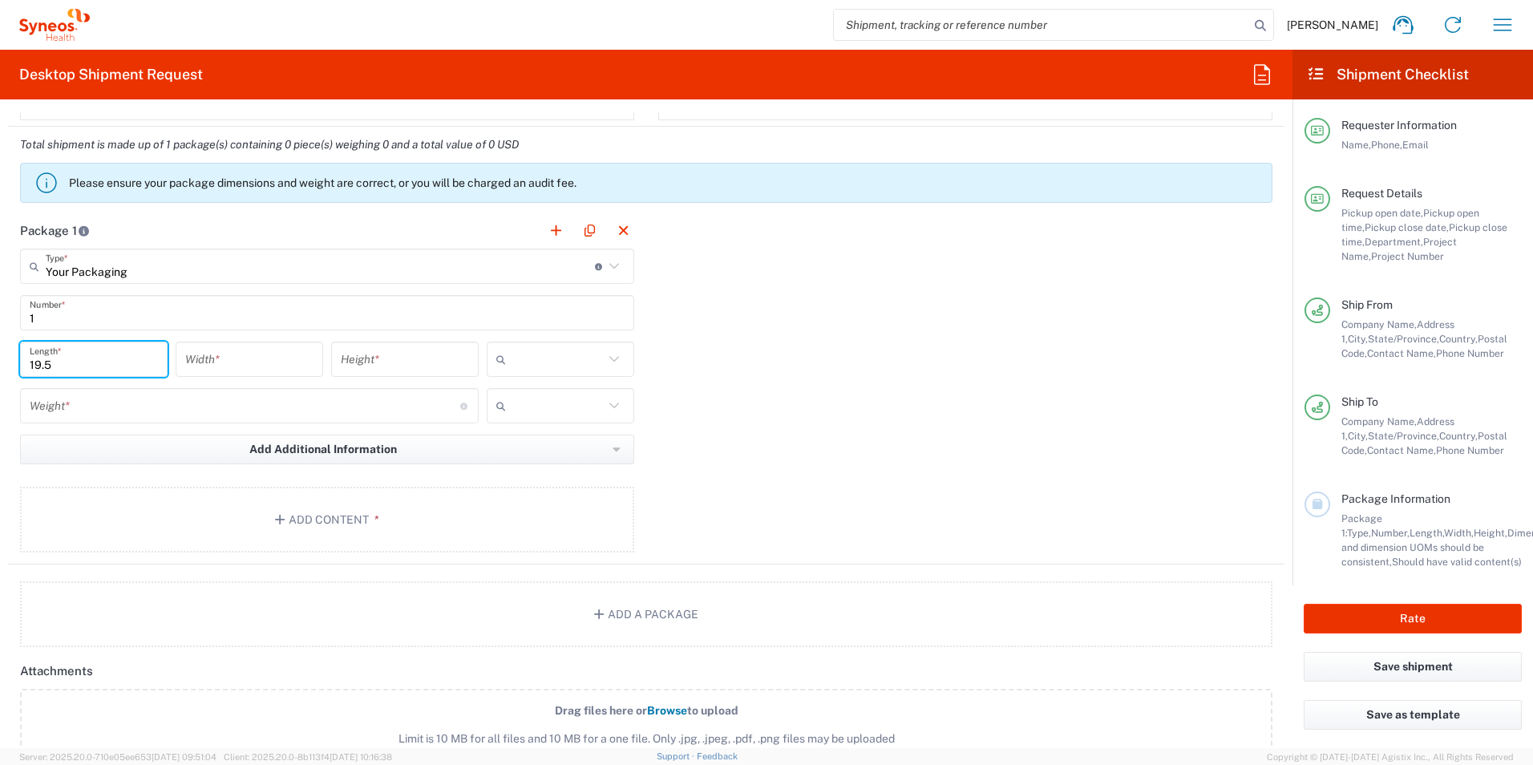
type input "19.5"
type input "14.5"
type input "11"
click at [525, 354] on input "text" at bounding box center [557, 359] width 91 height 26
click at [527, 446] on span "in" at bounding box center [554, 447] width 143 height 25
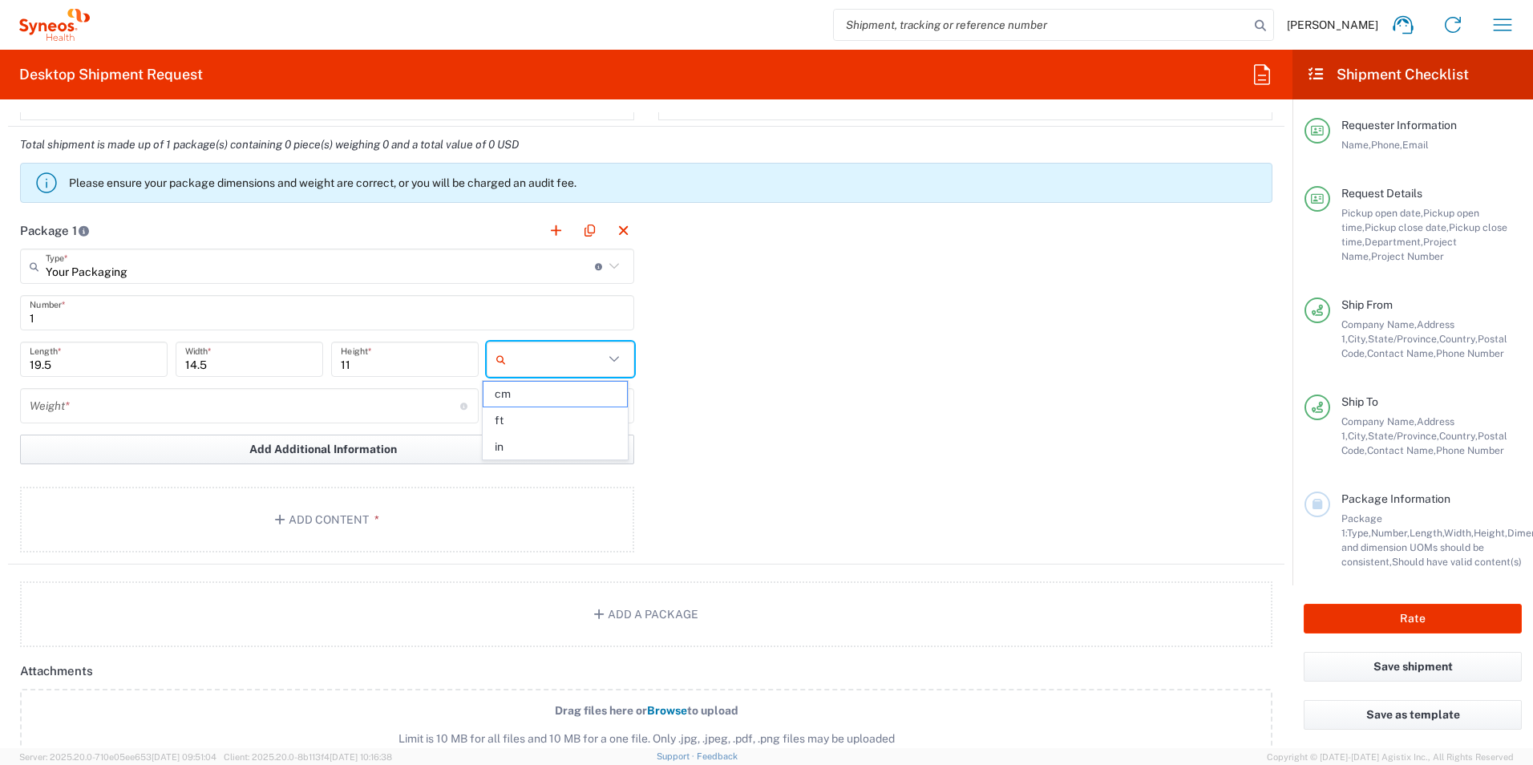
type input "in"
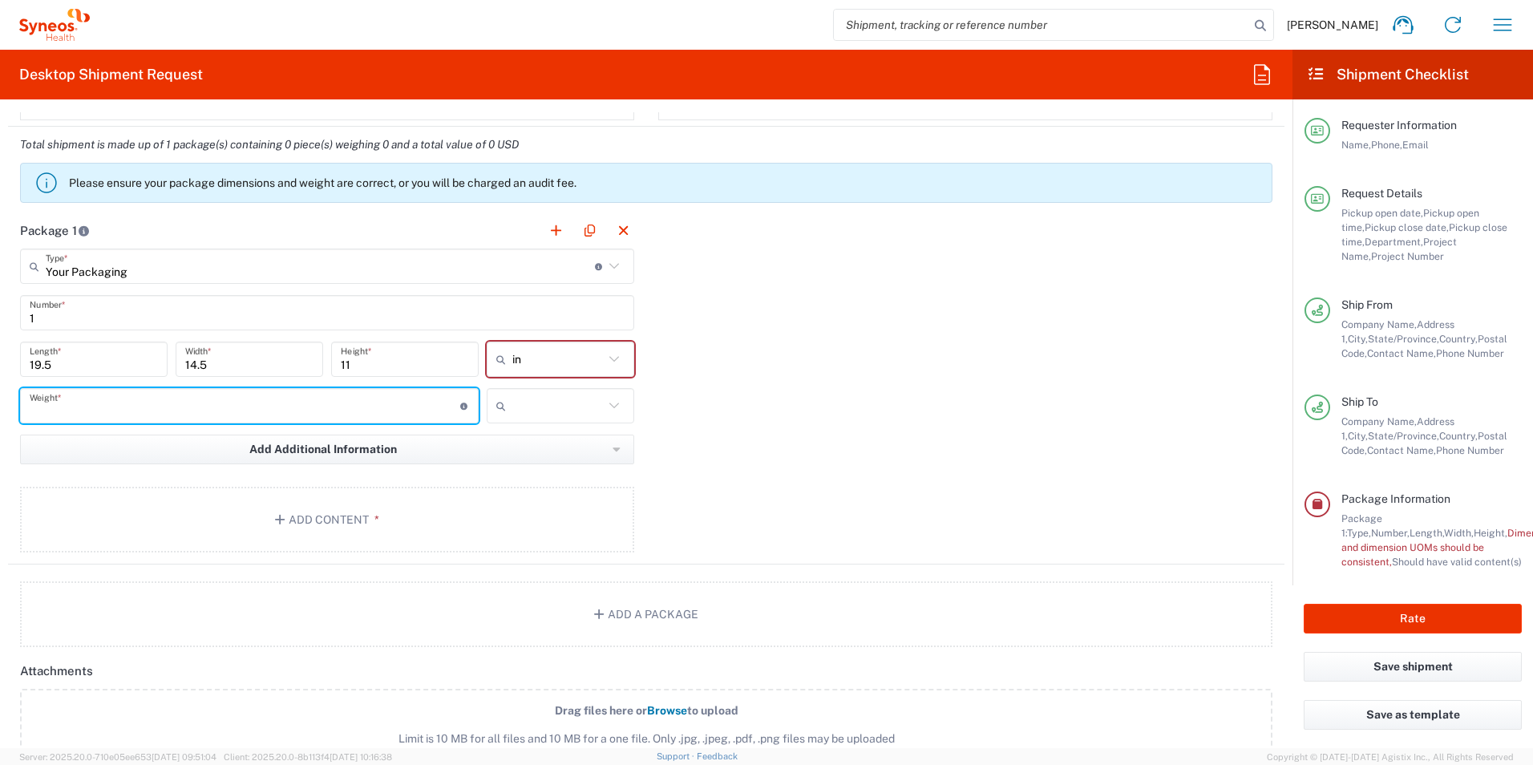
click at [389, 406] on input "number" at bounding box center [245, 406] width 431 height 28
type input "16"
click at [532, 415] on input "text" at bounding box center [557, 406] width 91 height 26
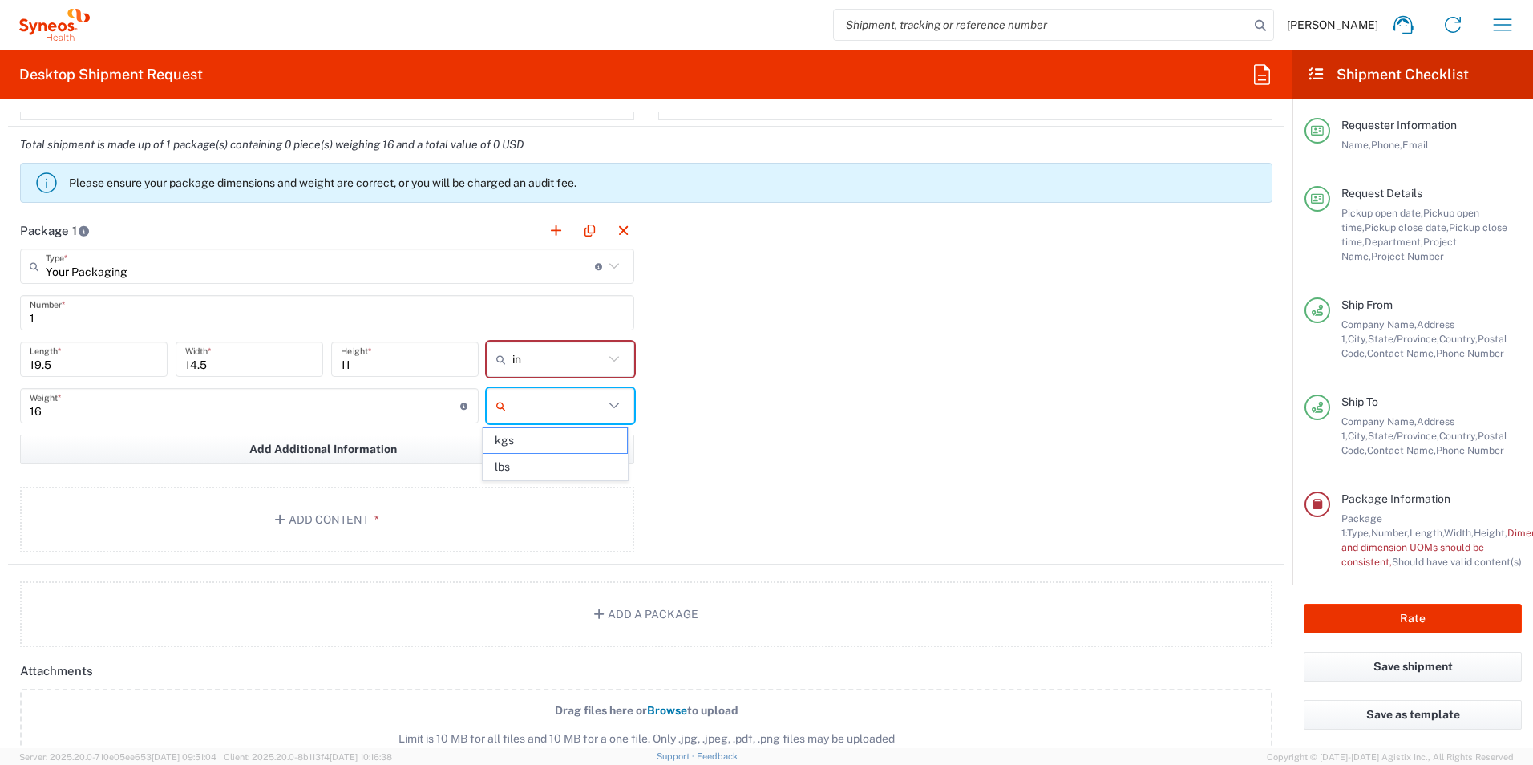
click at [539, 467] on span "lbs" at bounding box center [554, 467] width 143 height 25
type input "lbs"
click at [412, 505] on button "Add Content *" at bounding box center [327, 520] width 614 height 66
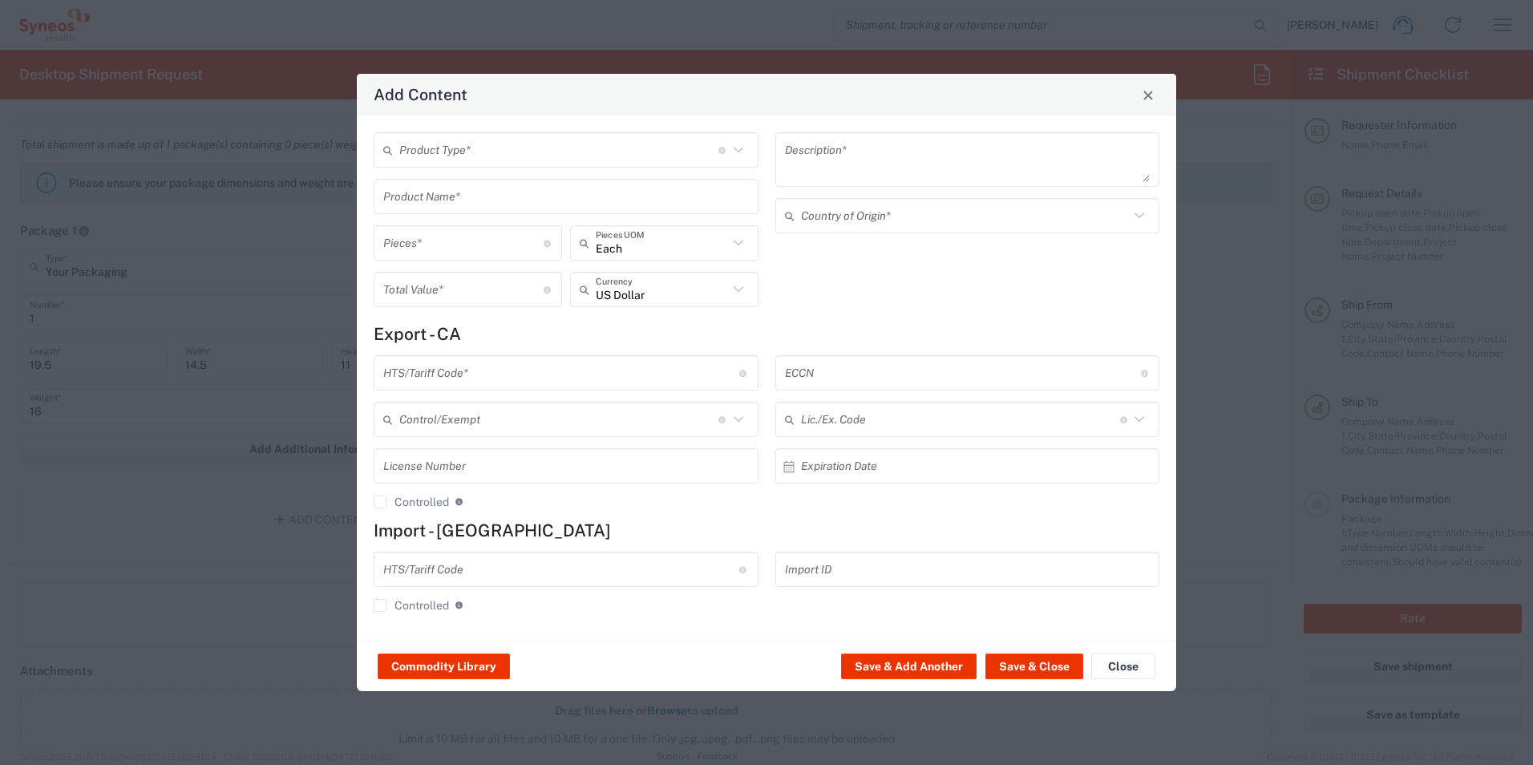
click at [492, 147] on input "text" at bounding box center [558, 150] width 319 height 28
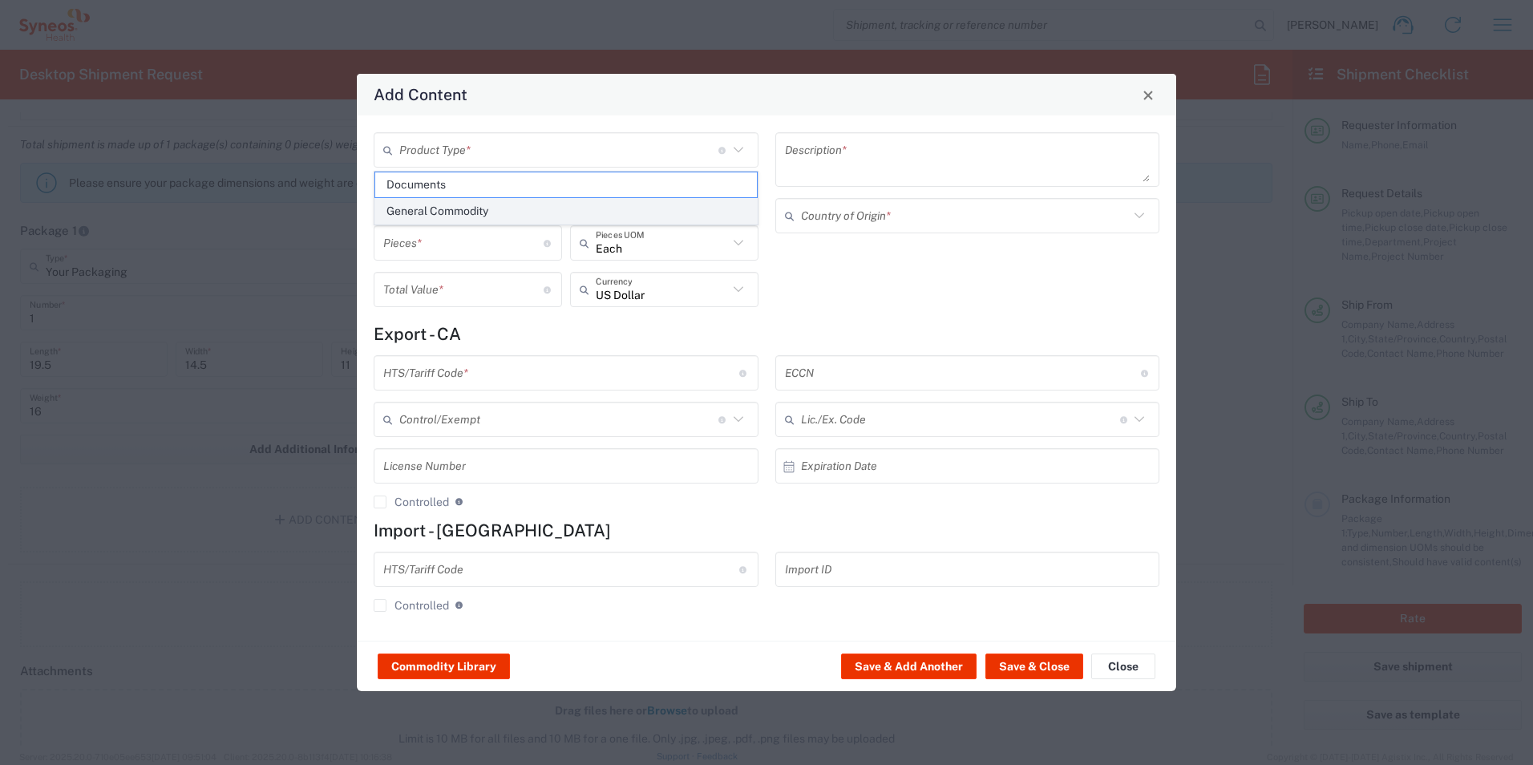
click at [459, 209] on span "General Commodity" at bounding box center [566, 211] width 382 height 25
type input "General Commodity"
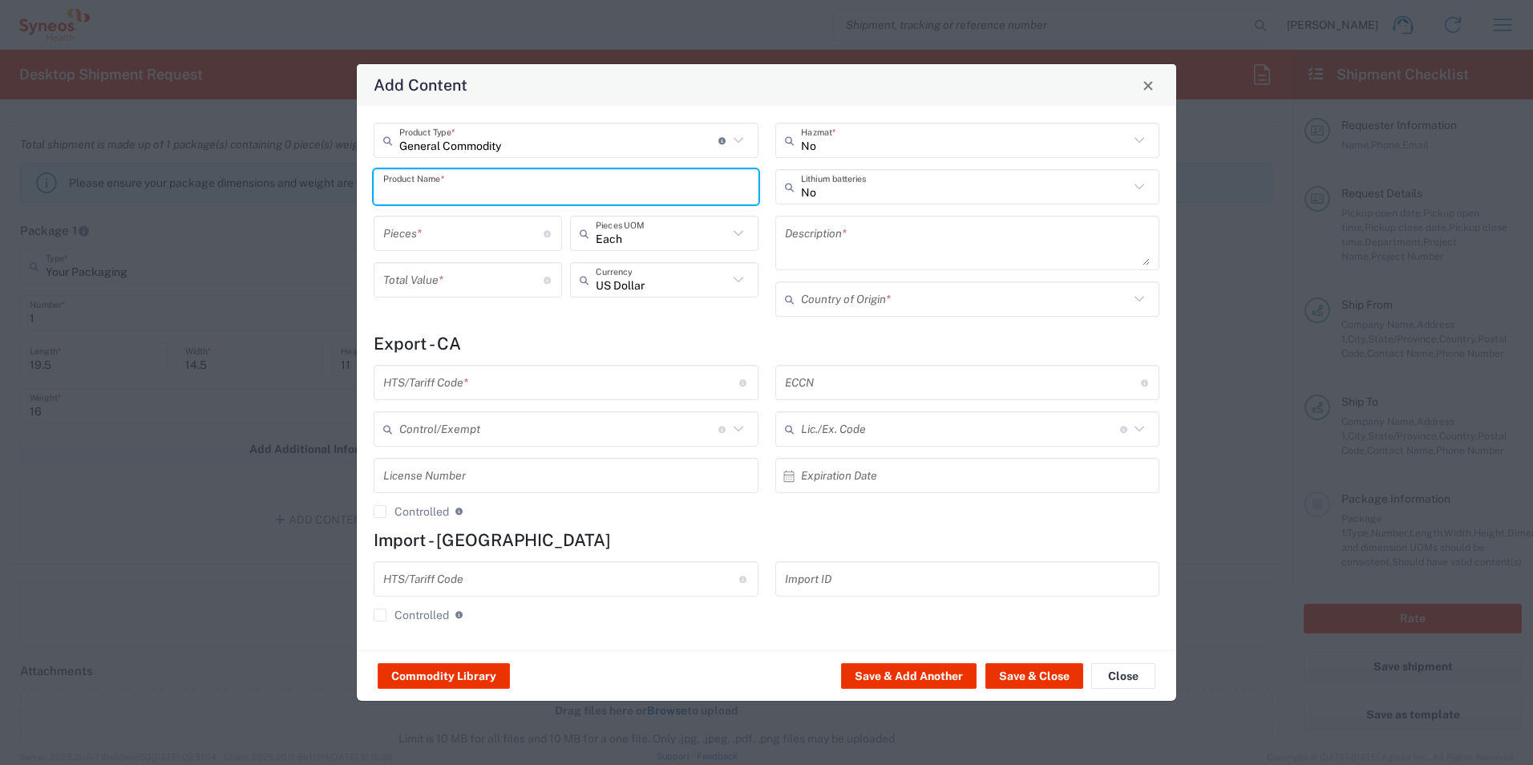
click at [457, 192] on input "text" at bounding box center [566, 187] width 366 height 28
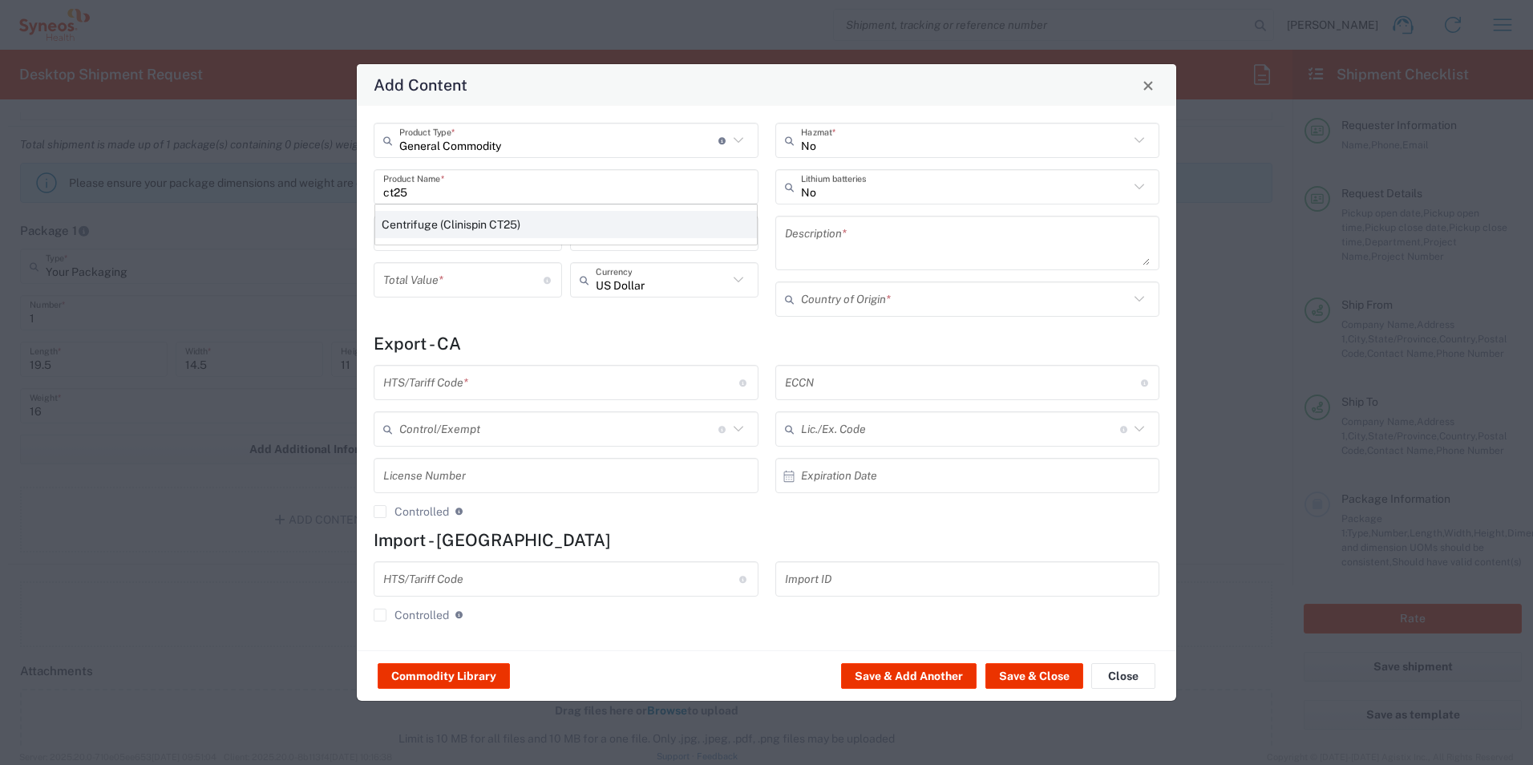
click at [500, 224] on div "Centrifuge (Clinispin CT25)" at bounding box center [566, 224] width 382 height 27
type input "Centrifuge (Clinispin CT25)"
type input "1"
type input "585.06"
type textarea "Centrifuge (Clinispin CT25)"
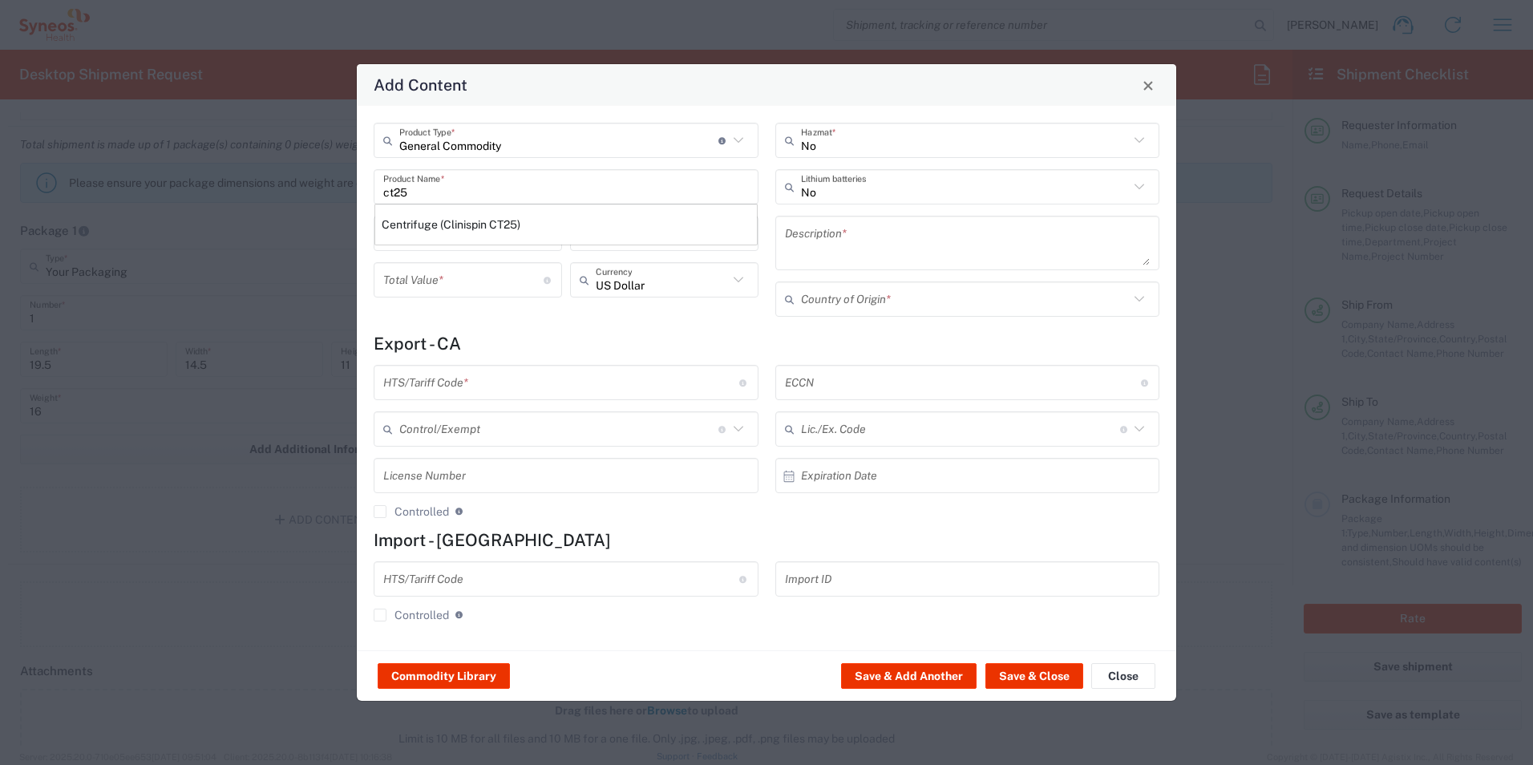
type input "[GEOGRAPHIC_DATA]"
type input "8421.19.0000"
type input "BIS"
type input "EAR99"
type input "NLR - No License Required"
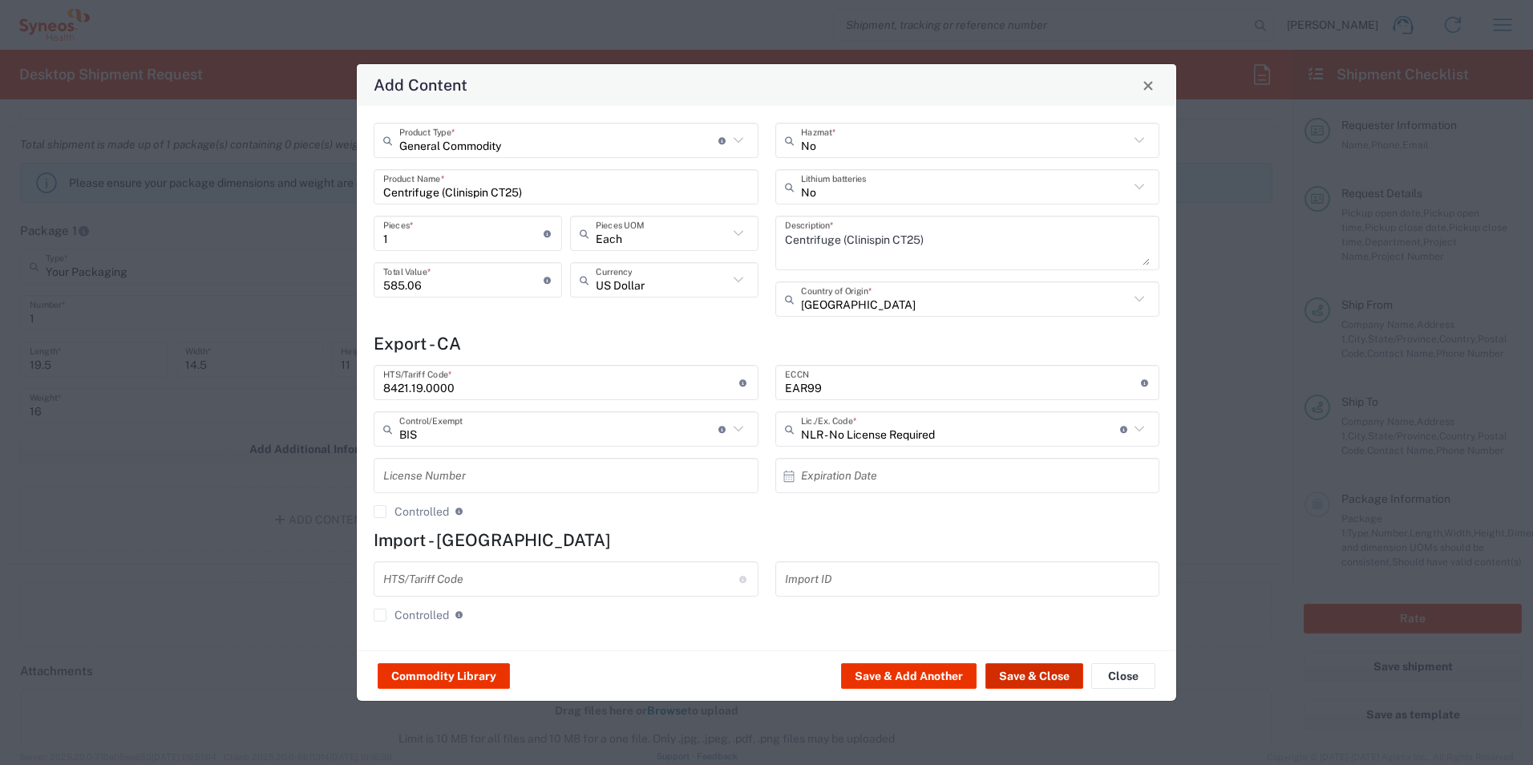
click at [1022, 673] on button "Save & Close" at bounding box center [1034, 676] width 98 height 26
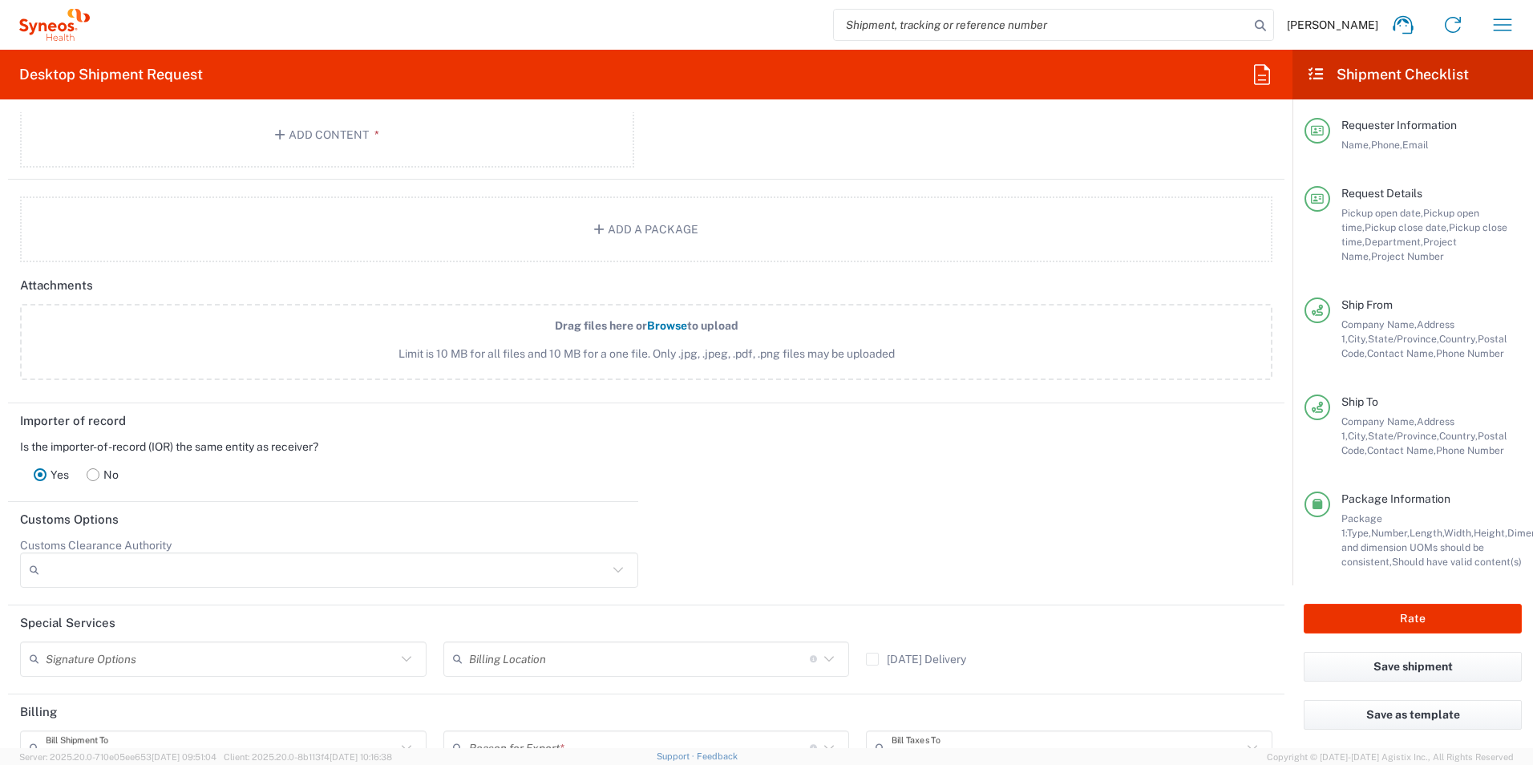
scroll to position [1764, 0]
click at [93, 475] on rect at bounding box center [93, 473] width 12 height 12
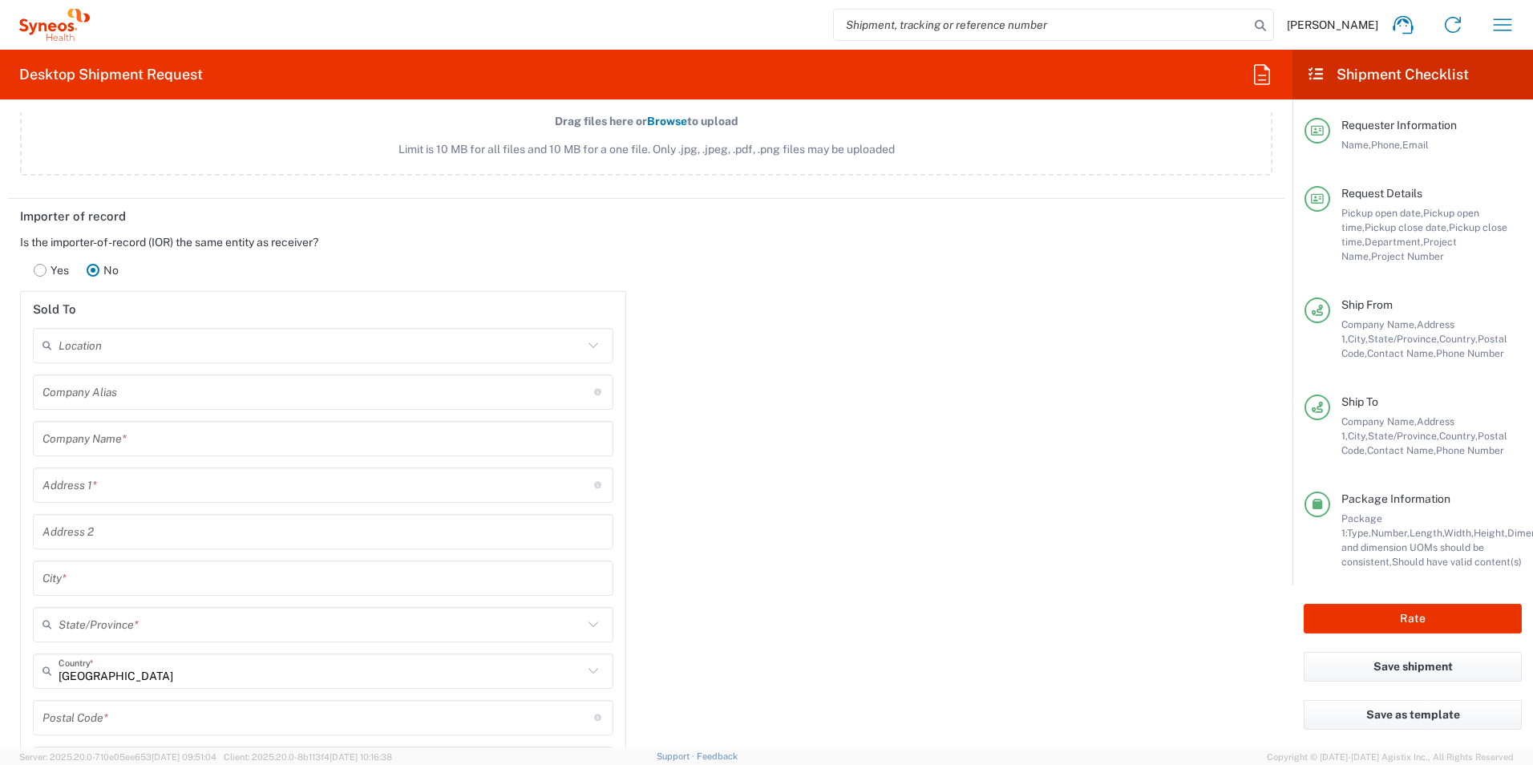
scroll to position [2005, 0]
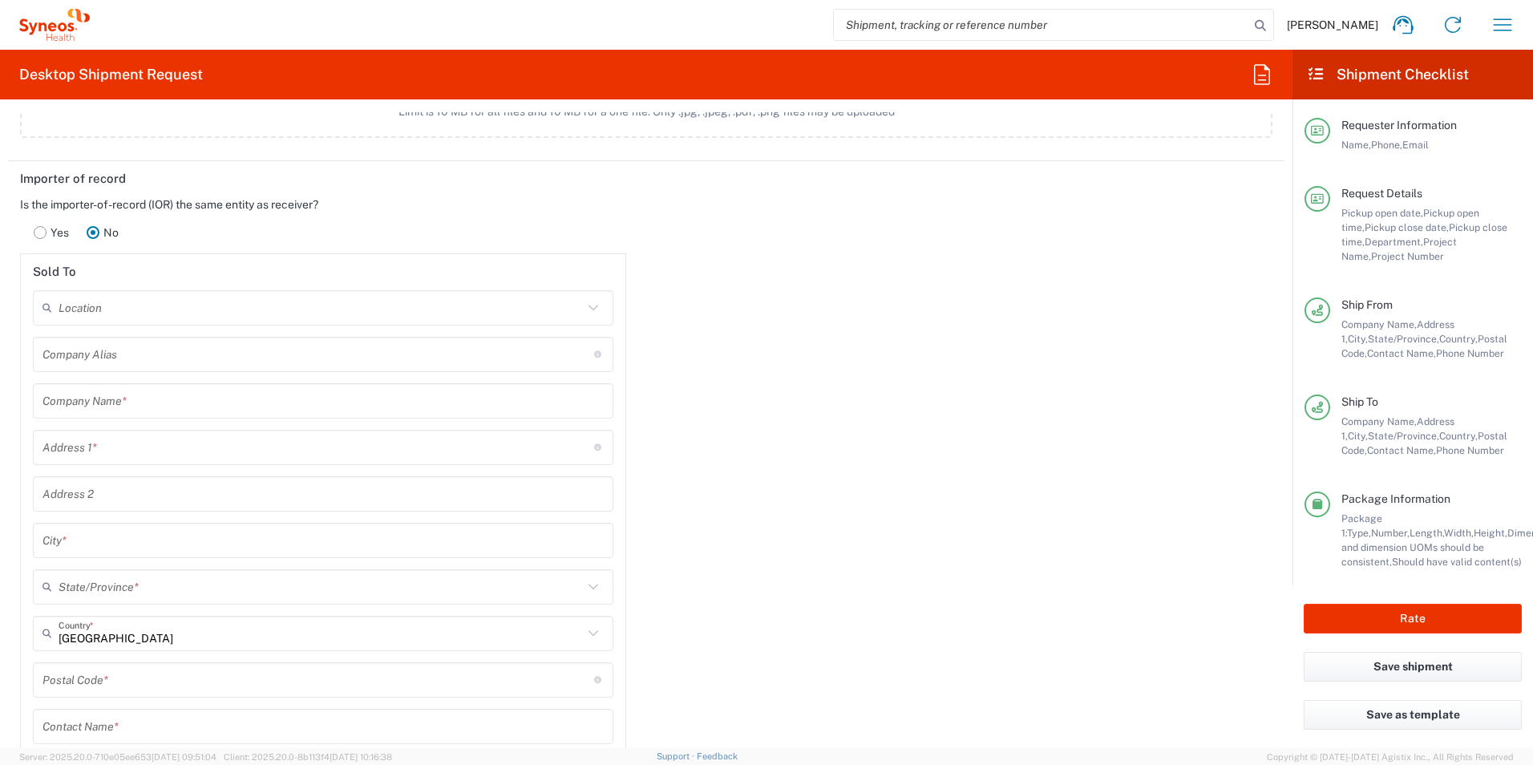
click at [128, 312] on input "text" at bounding box center [321, 307] width 524 height 28
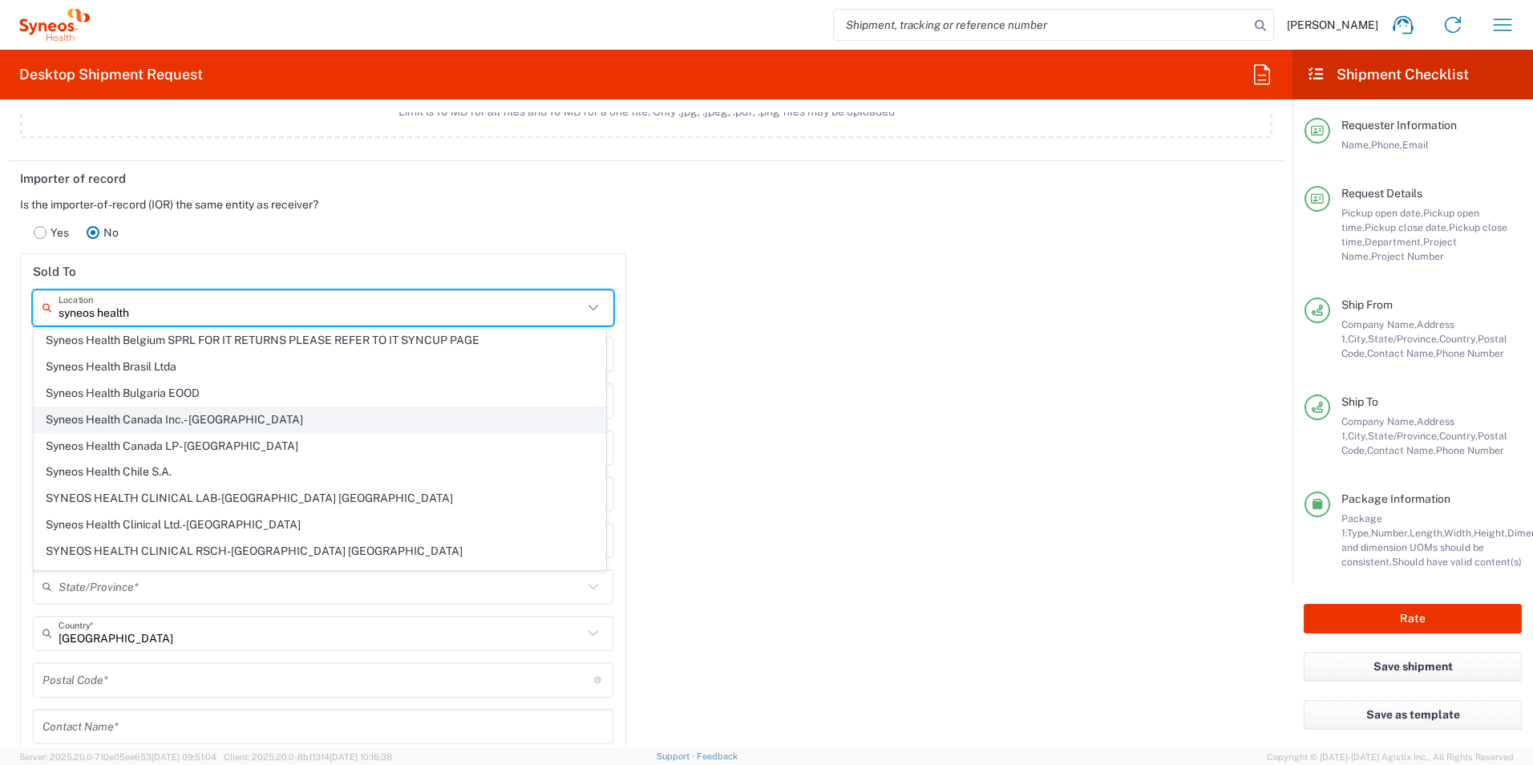
scroll to position [241, 0]
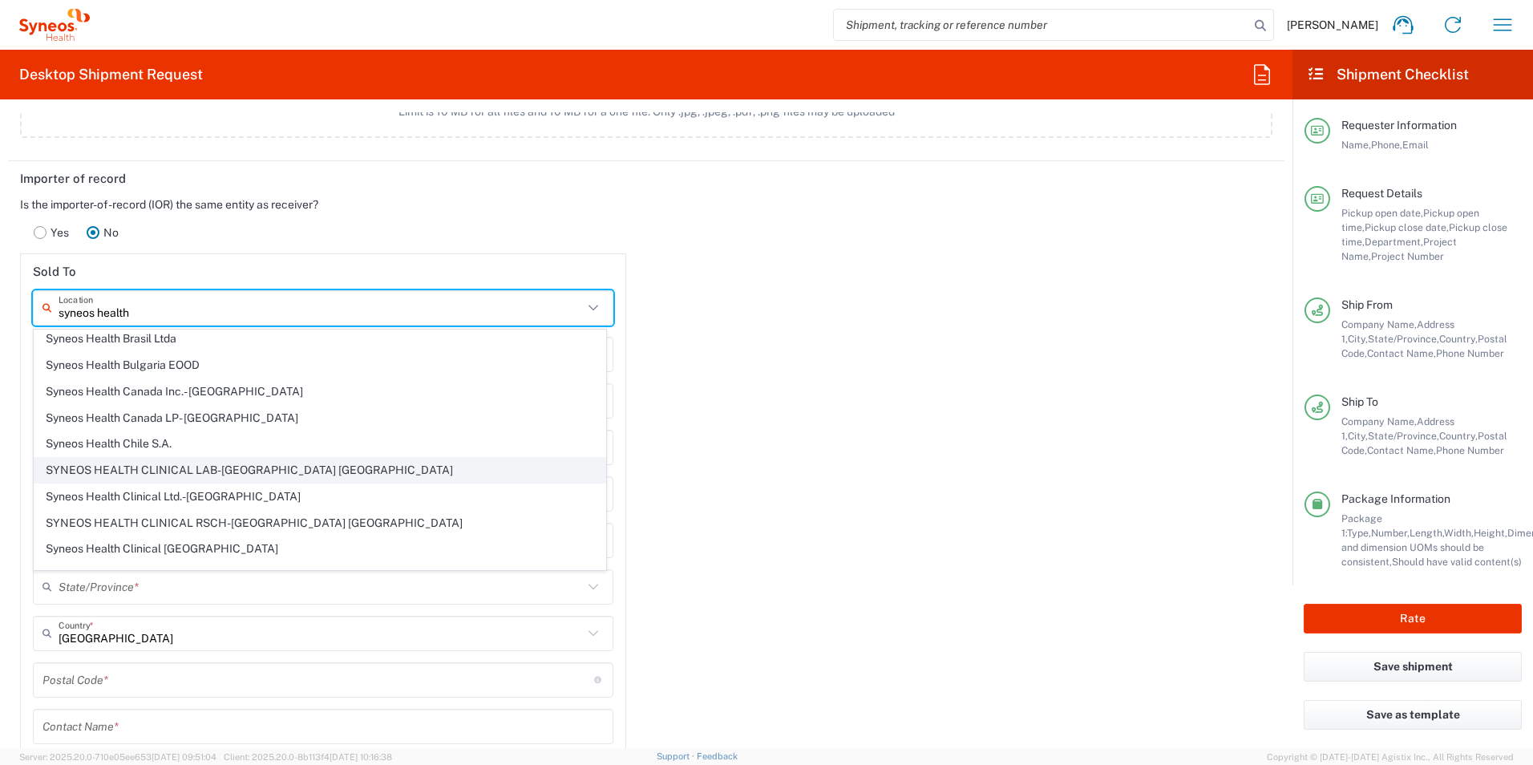
click at [285, 464] on span "SYNEOS HEALTH CLINICAL LAB-[GEOGRAPHIC_DATA] [GEOGRAPHIC_DATA]" at bounding box center [319, 470] width 571 height 25
type input "SYNEOS HEALTH CLINICAL LAB-[GEOGRAPHIC_DATA] [GEOGRAPHIC_DATA]"
type input "SYNEOS HEALTH CLINICAL LAB"
type input "[STREET_ADDRESS]"
type input "[GEOGRAPHIC_DATA]"
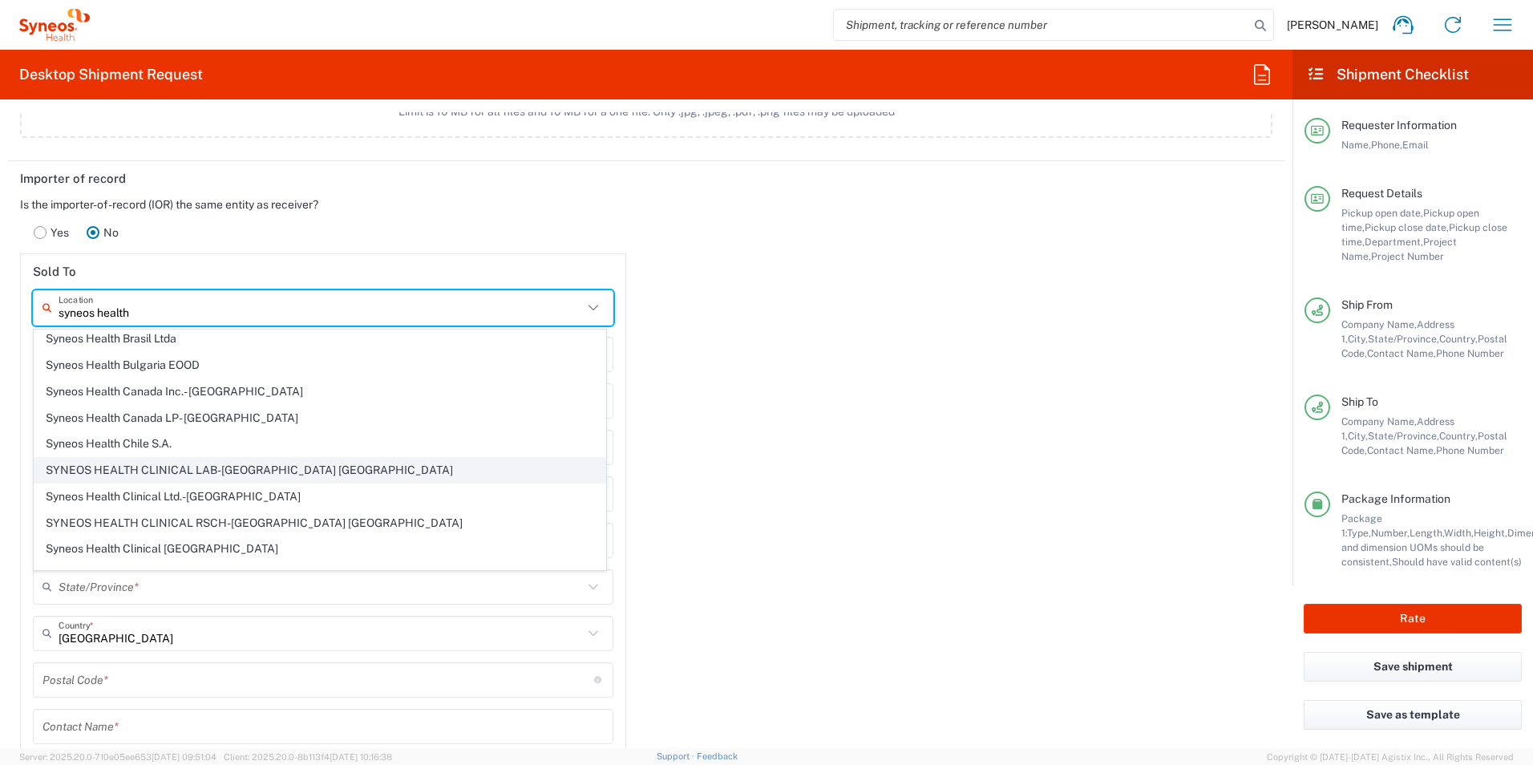
type input "[US_STATE]"
type input "08540"
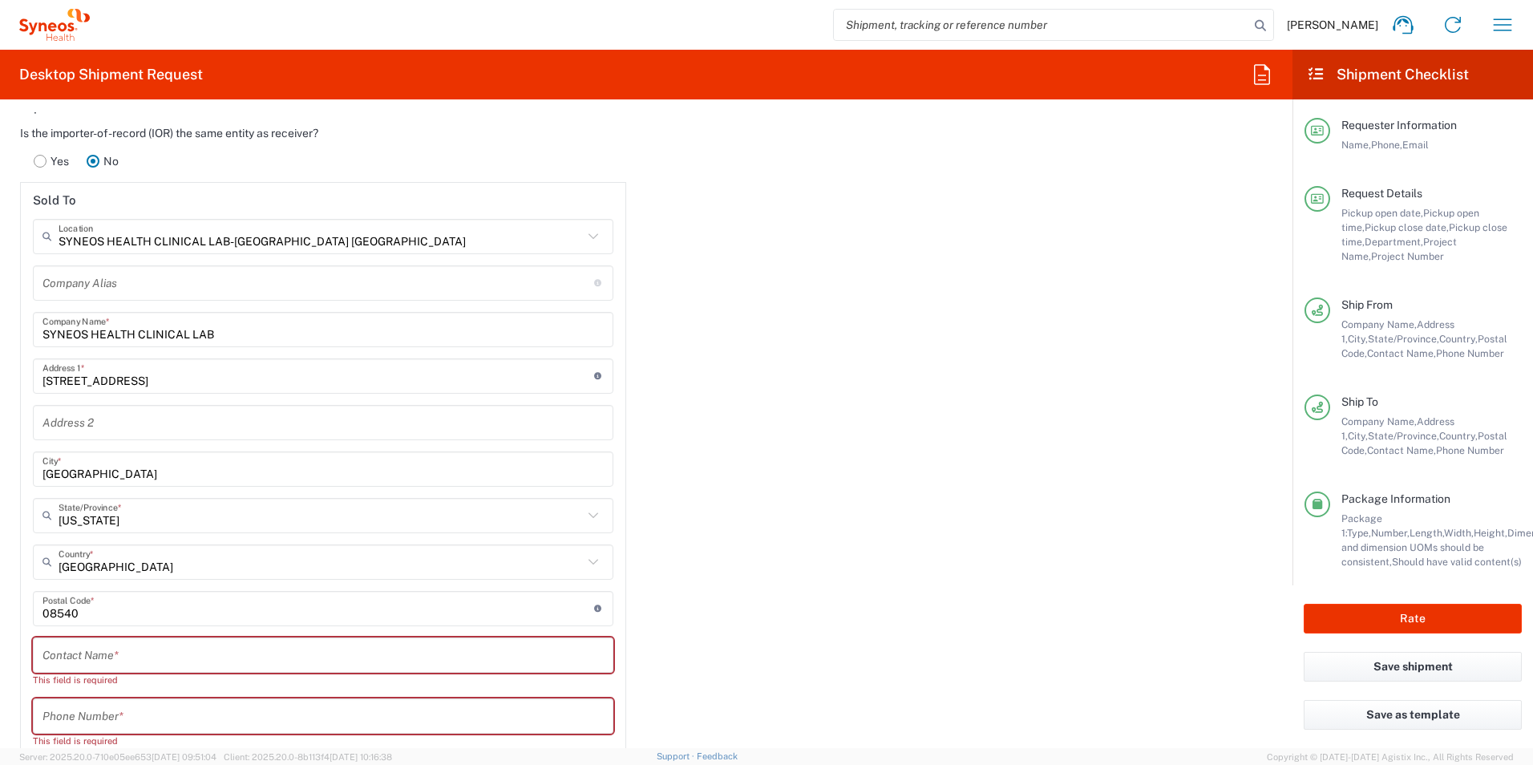
scroll to position [2165, 0]
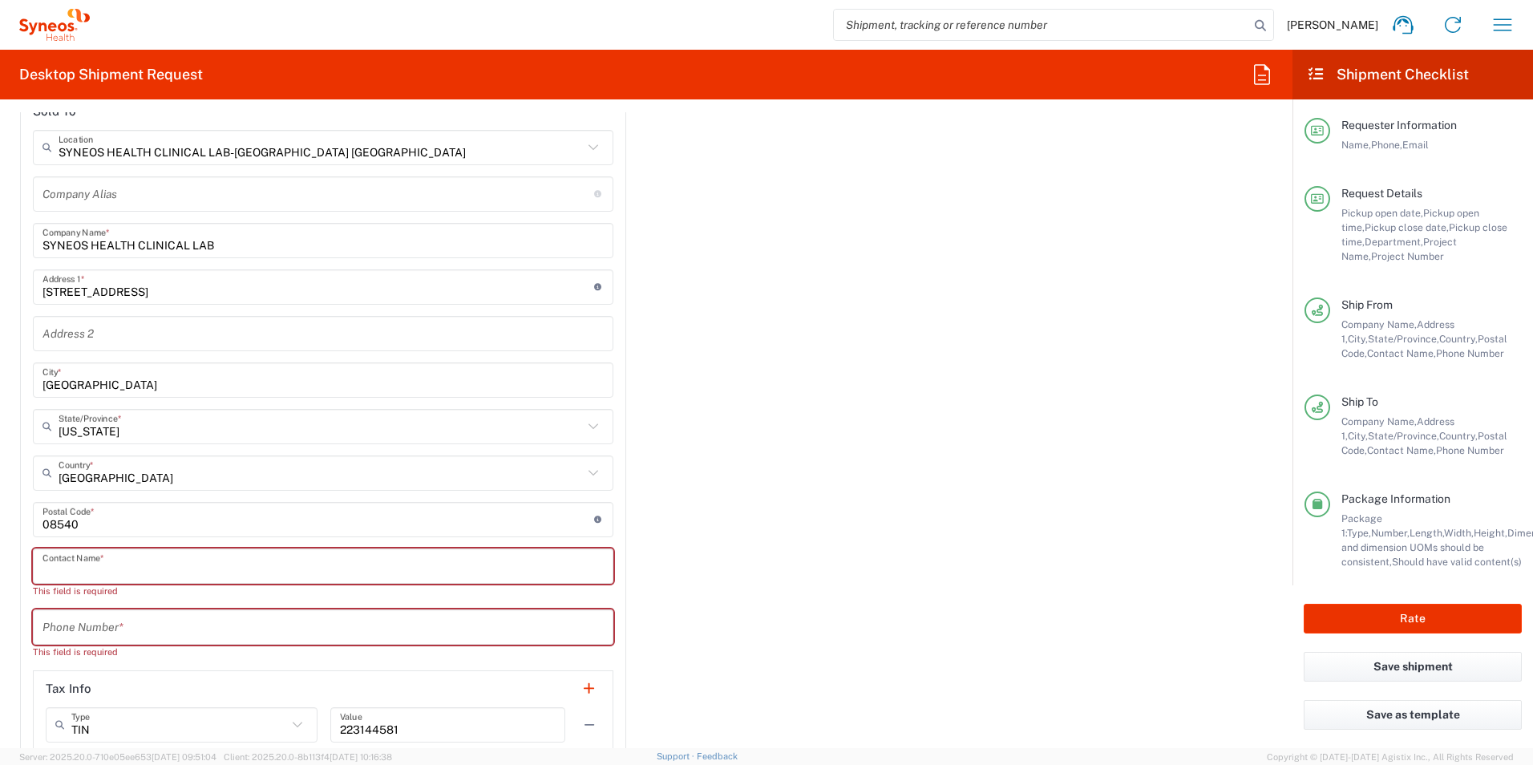
click at [171, 574] on input "text" at bounding box center [322, 566] width 561 height 28
click at [164, 636] on input "tel" at bounding box center [322, 627] width 561 height 28
type input "4185274000"
type input "[PERSON_NAME]/ [PERSON_NAME]"
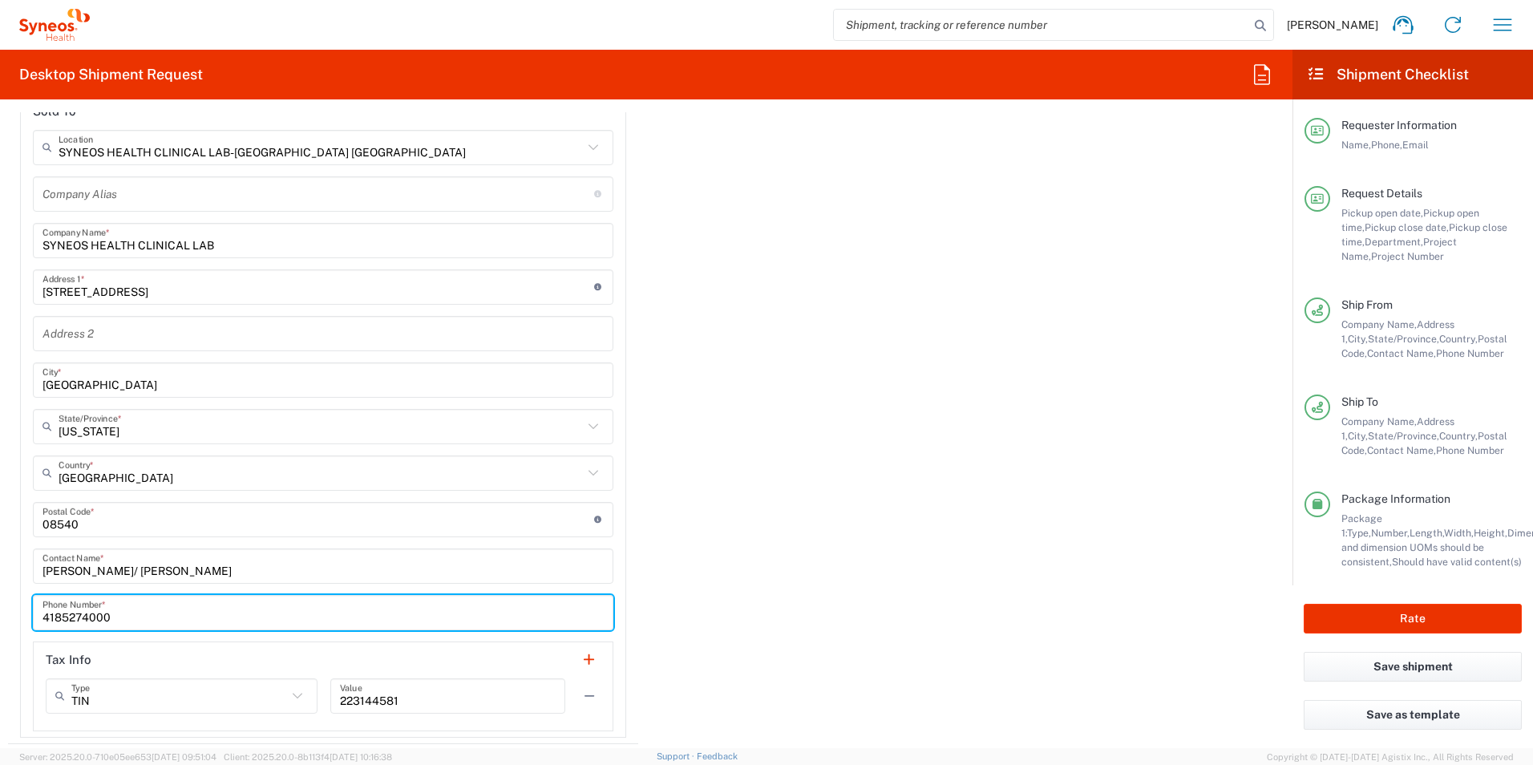
click at [743, 561] on div "Importer of record Is the importer-of-record (IOR) the same entity as receiver?…" at bounding box center [646, 372] width 1293 height 743
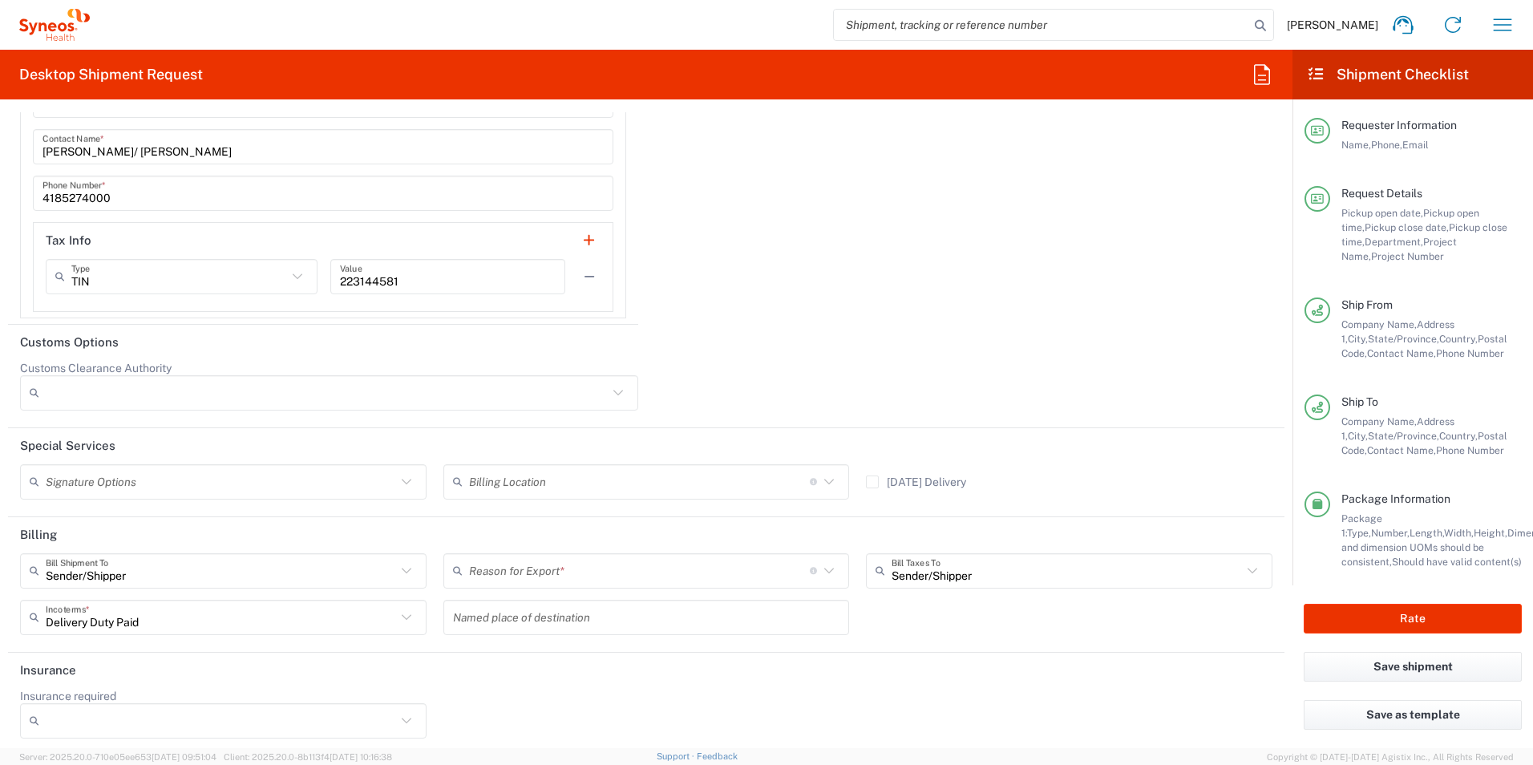
scroll to position [2592, 0]
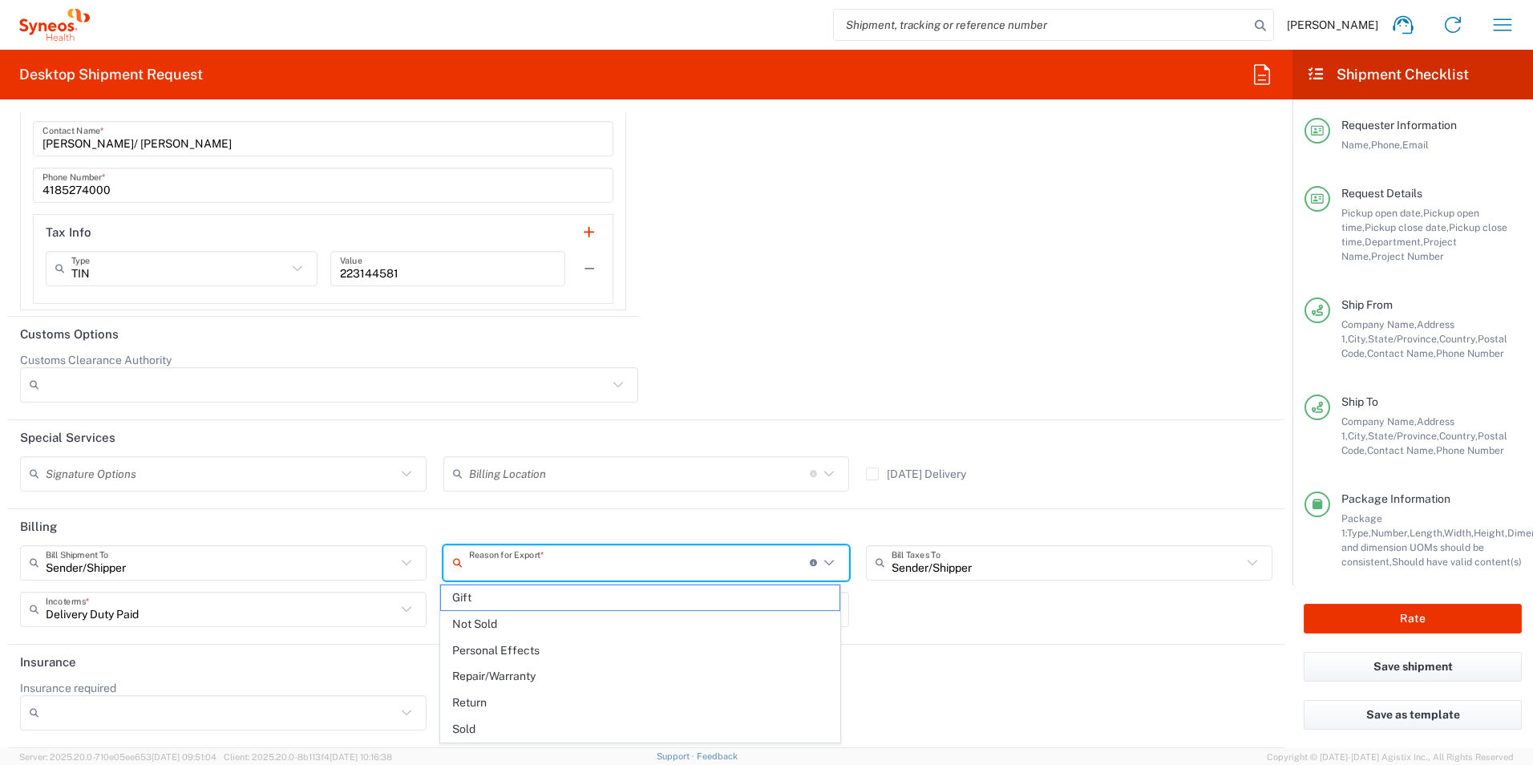
click at [715, 558] on input "text" at bounding box center [639, 562] width 341 height 28
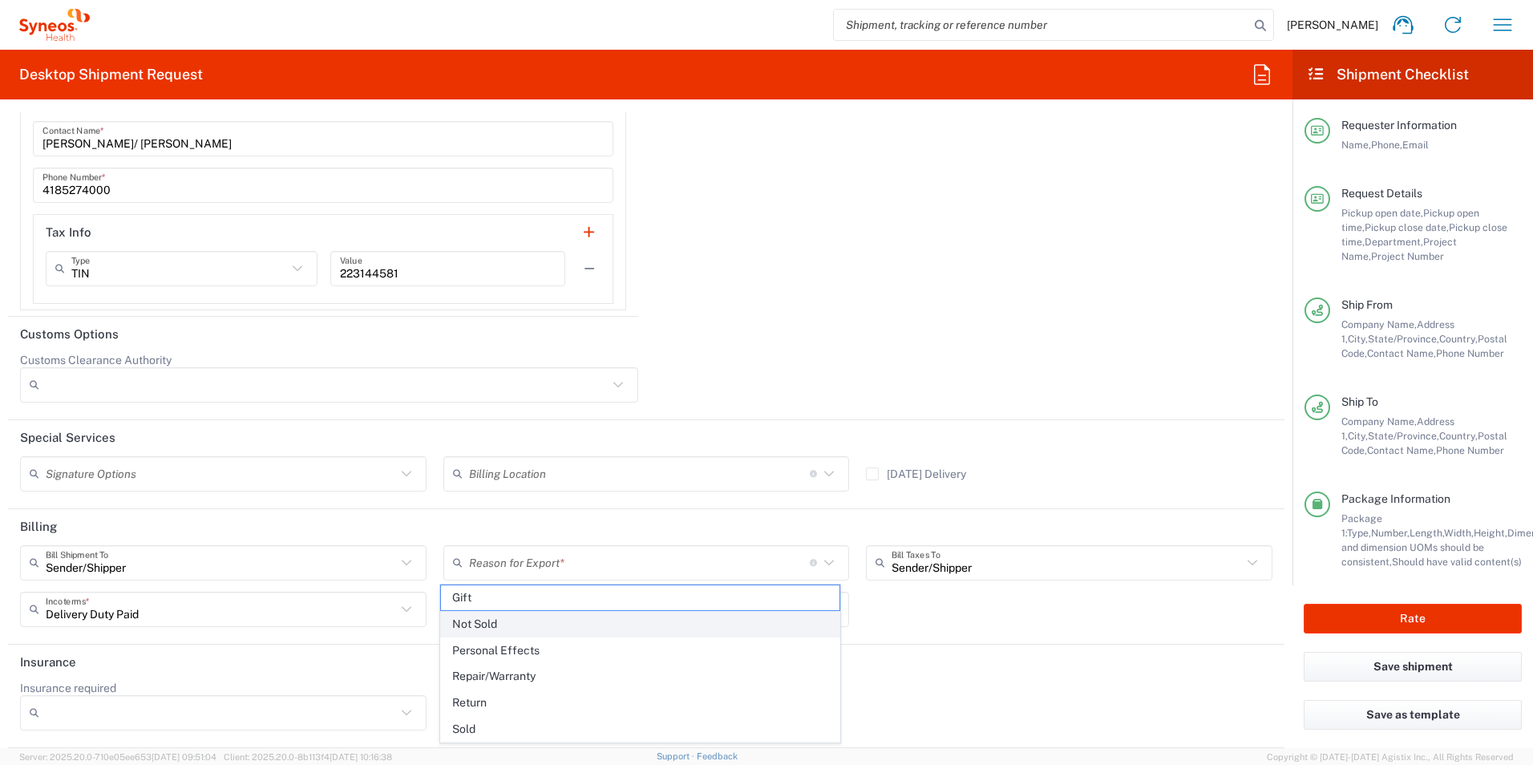
click at [590, 617] on span "Not Sold" at bounding box center [640, 624] width 399 height 25
type input "Not Sold"
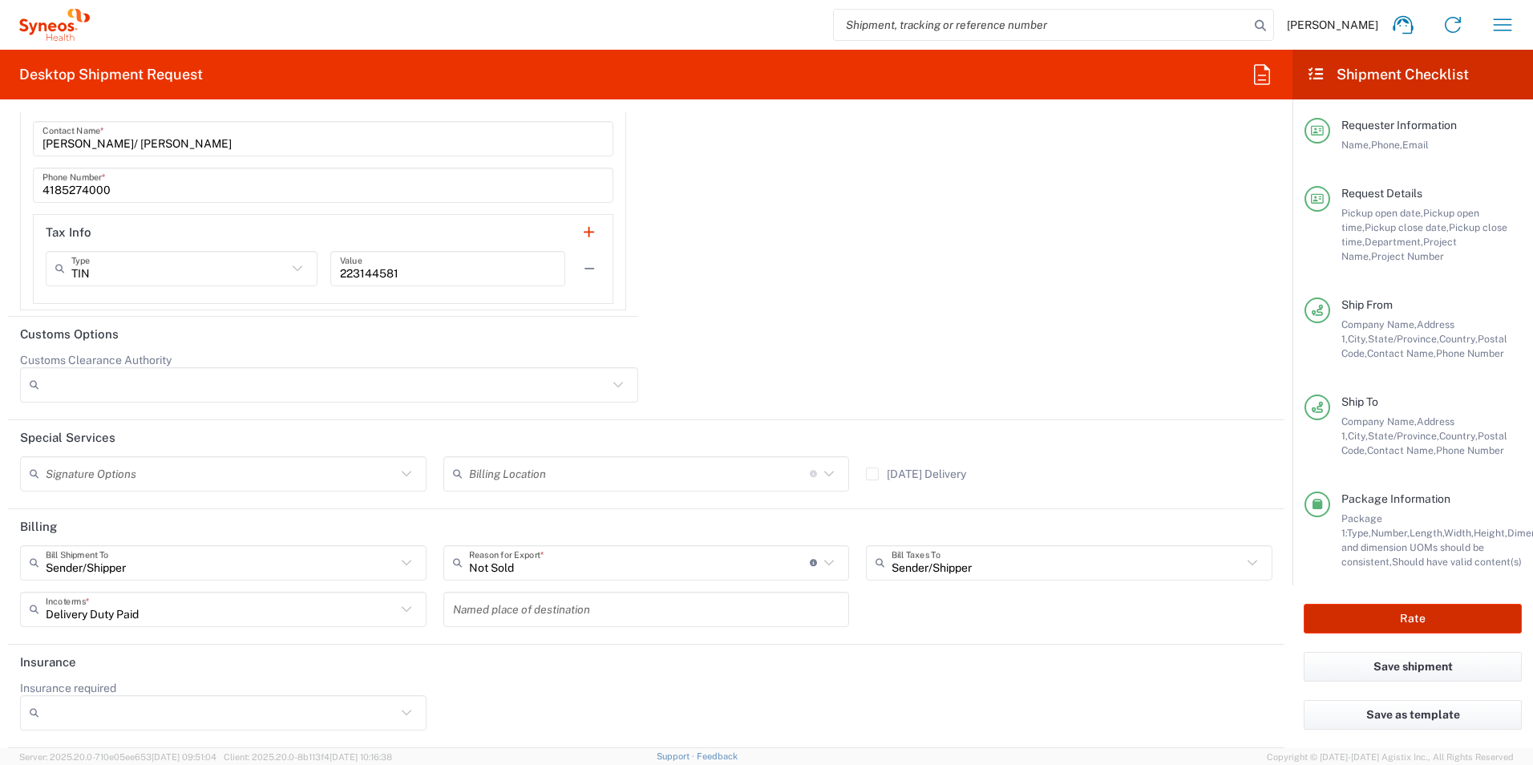
click at [1400, 613] on button "Rate" at bounding box center [1413, 619] width 218 height 30
type input "3190 DEPARTMENTAL EXPENSE"
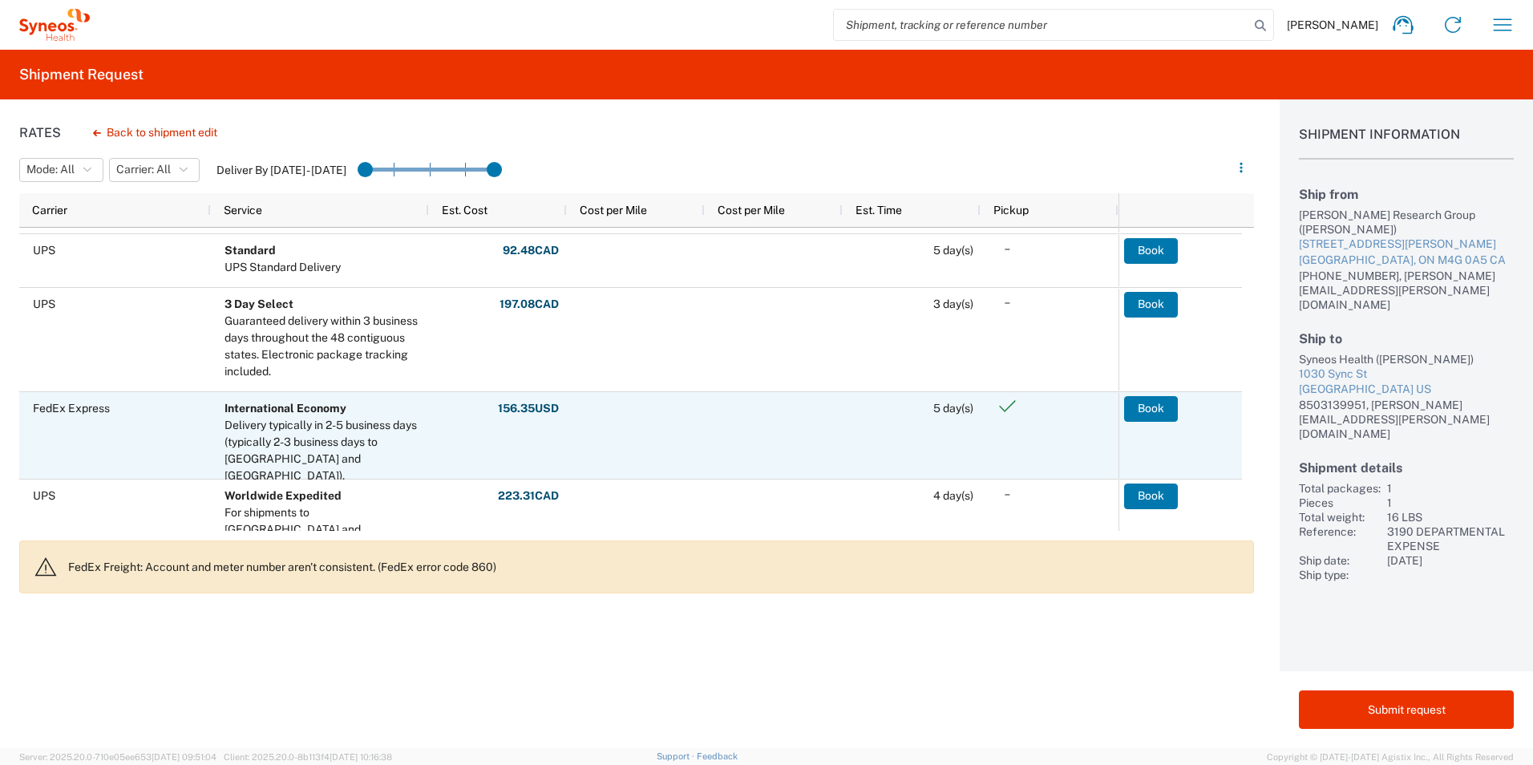
scroll to position [160, 0]
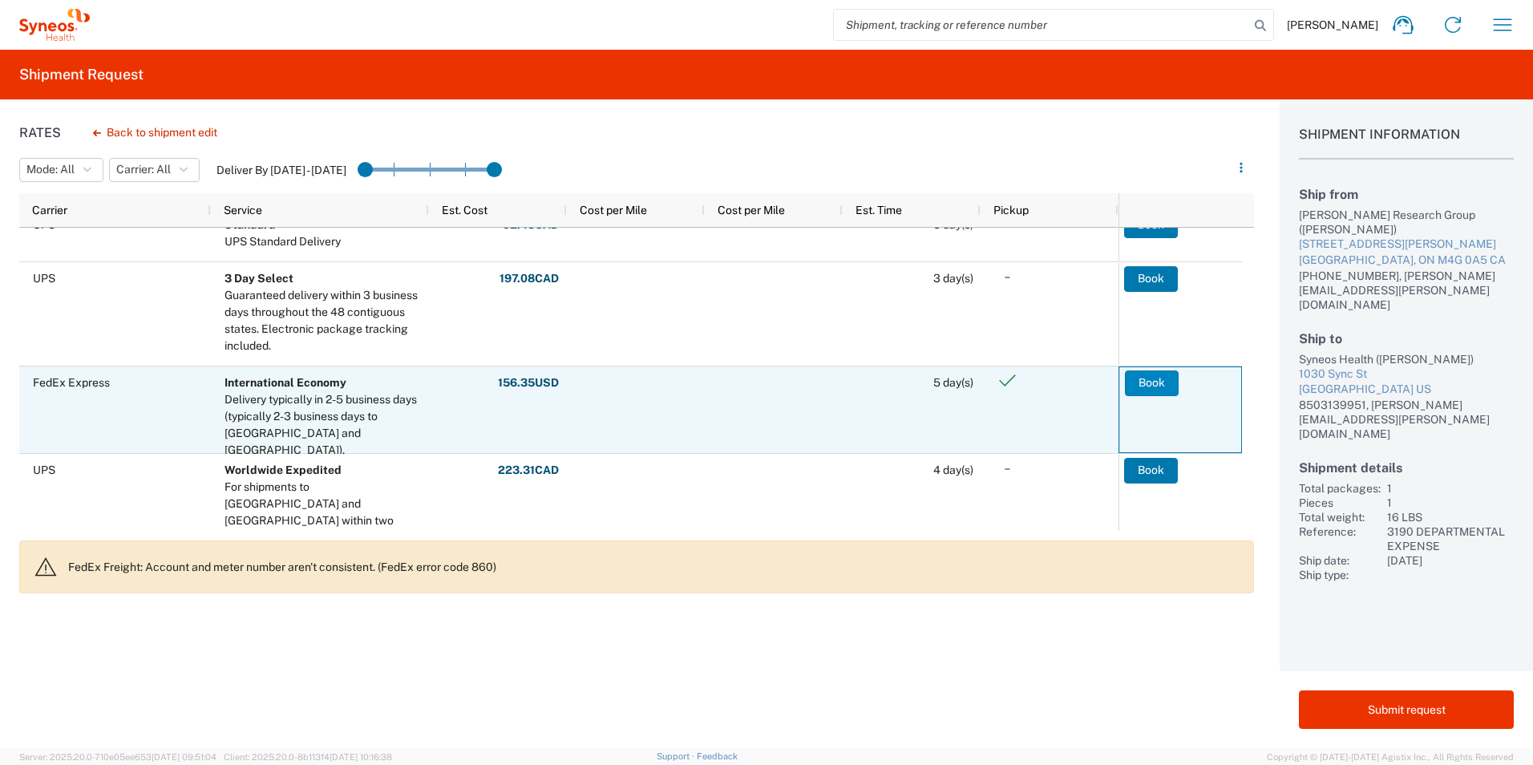
click at [1165, 378] on button "Book" at bounding box center [1152, 383] width 54 height 26
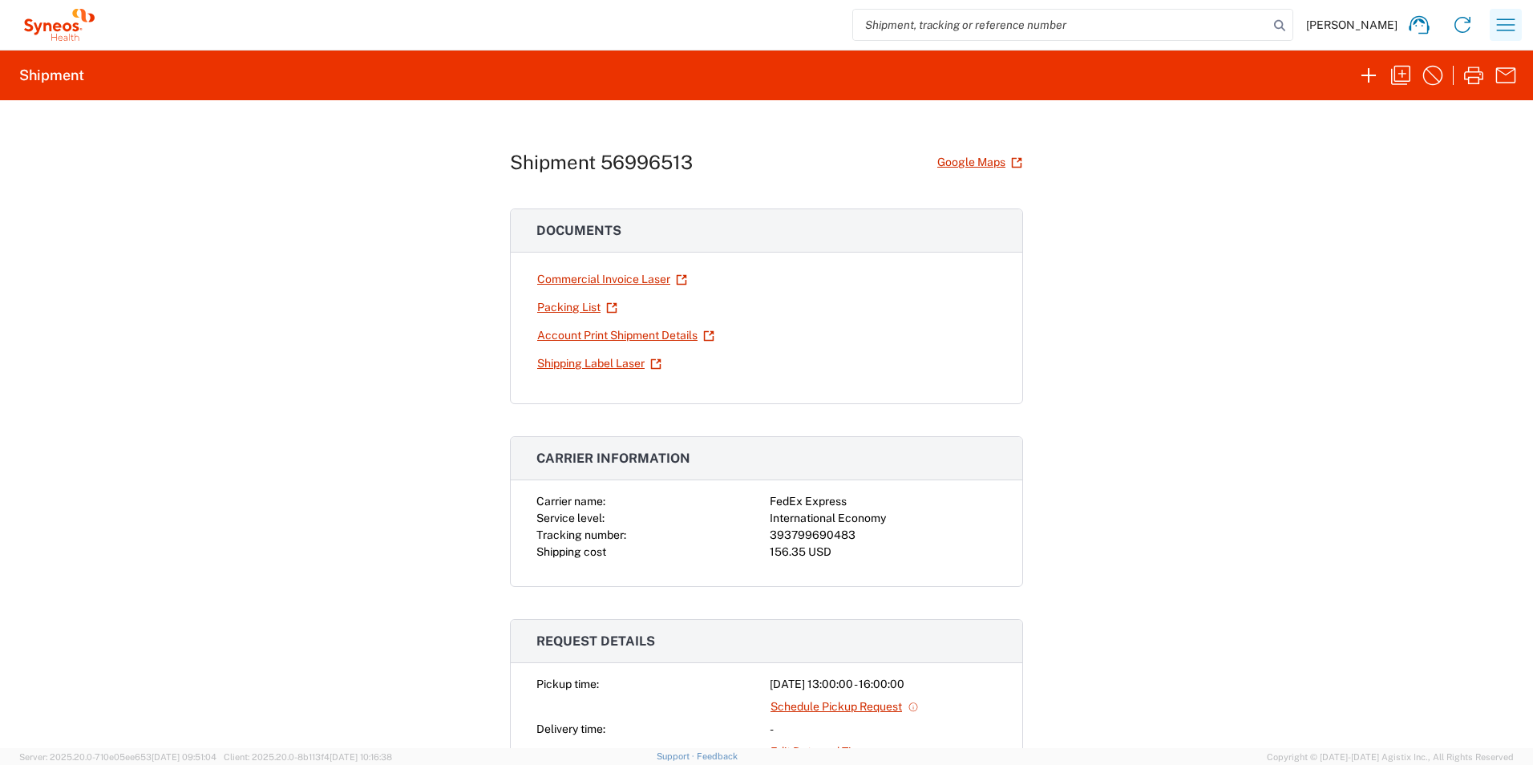
click at [1506, 27] on icon "button" at bounding box center [1506, 25] width 26 height 26
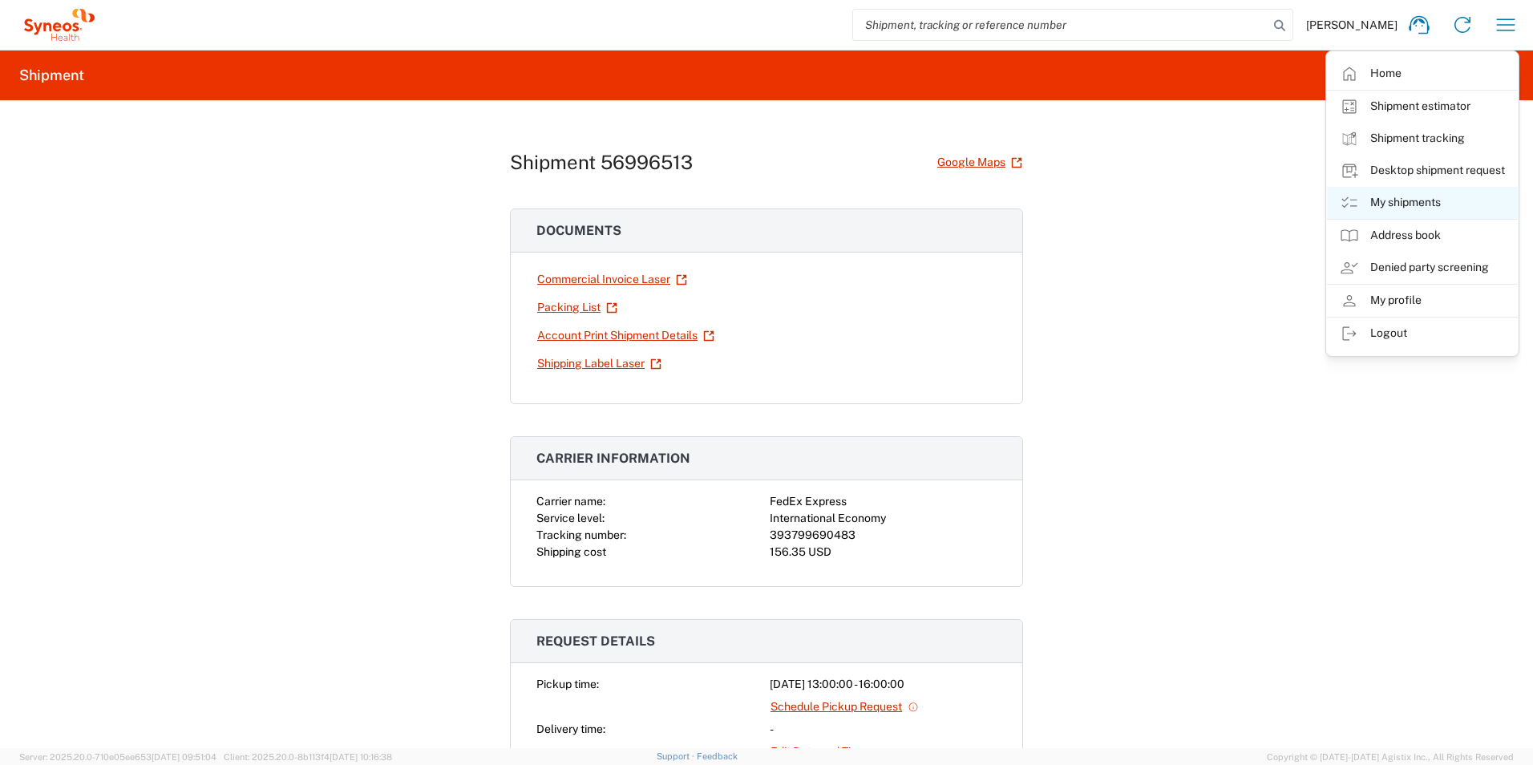
click at [1406, 206] on link "My shipments" at bounding box center [1422, 203] width 191 height 32
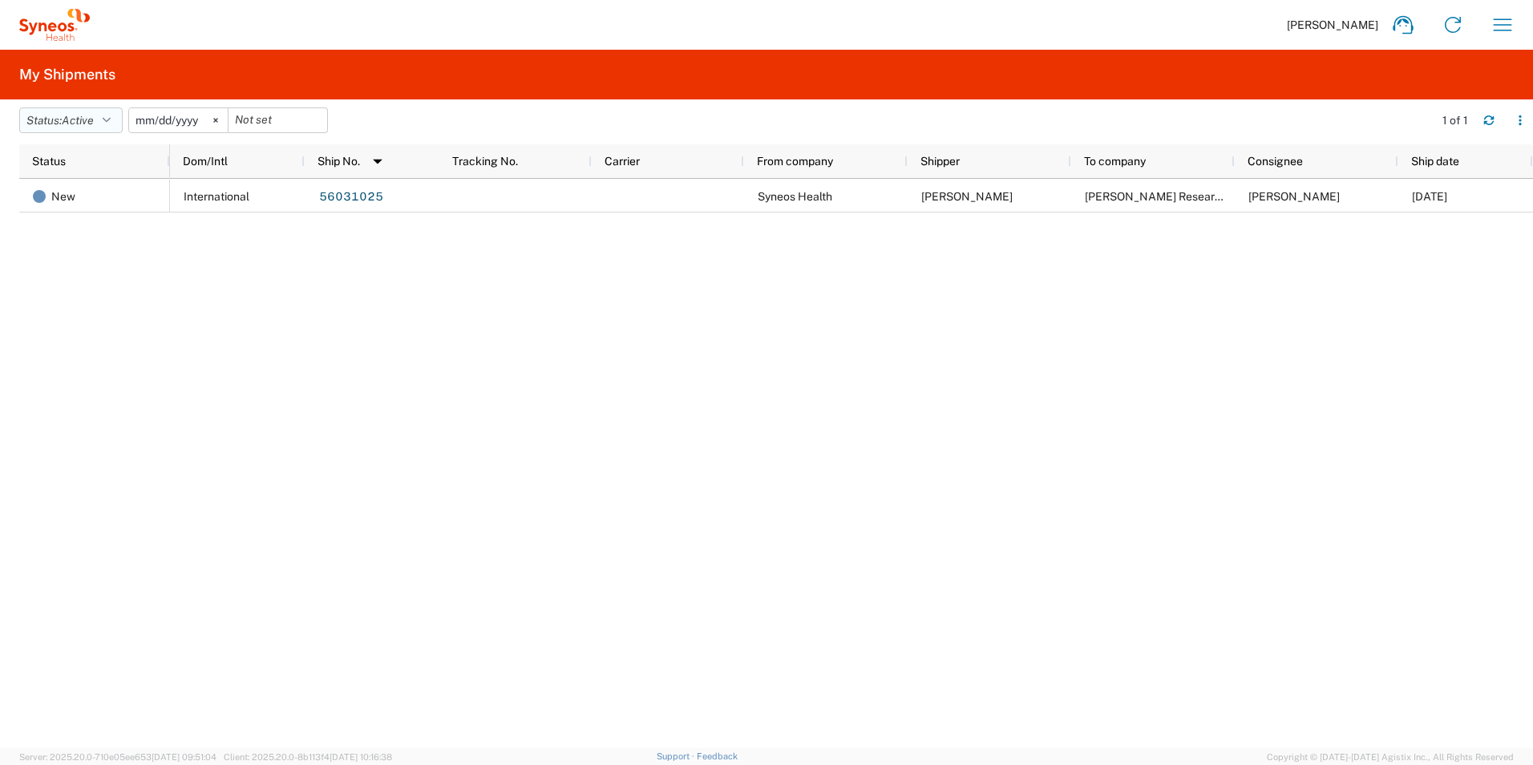
click at [123, 119] on button "Status: Active" at bounding box center [70, 120] width 103 height 26
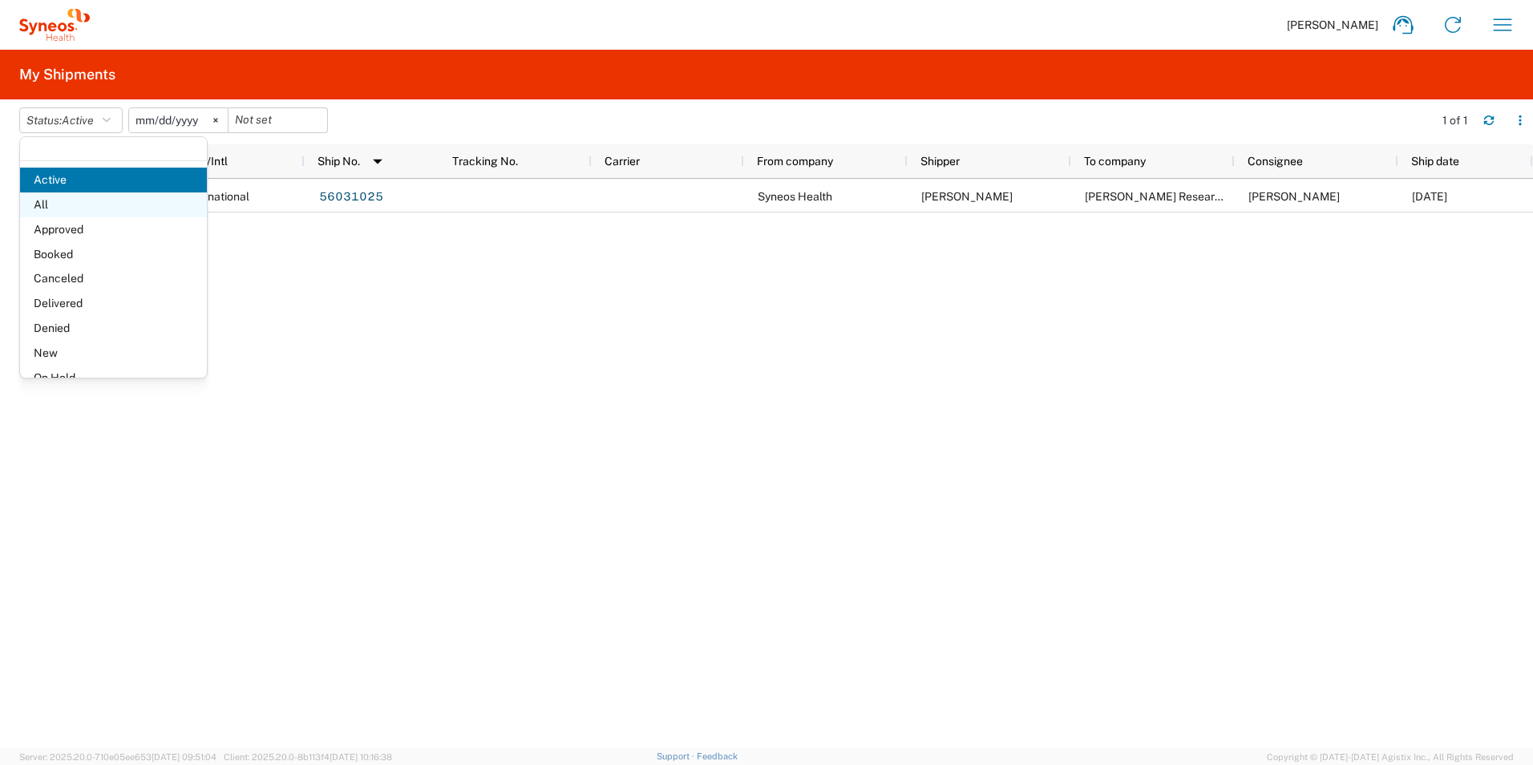
click at [108, 207] on span "All" at bounding box center [113, 204] width 187 height 25
